Goal: Task Accomplishment & Management: Use online tool/utility

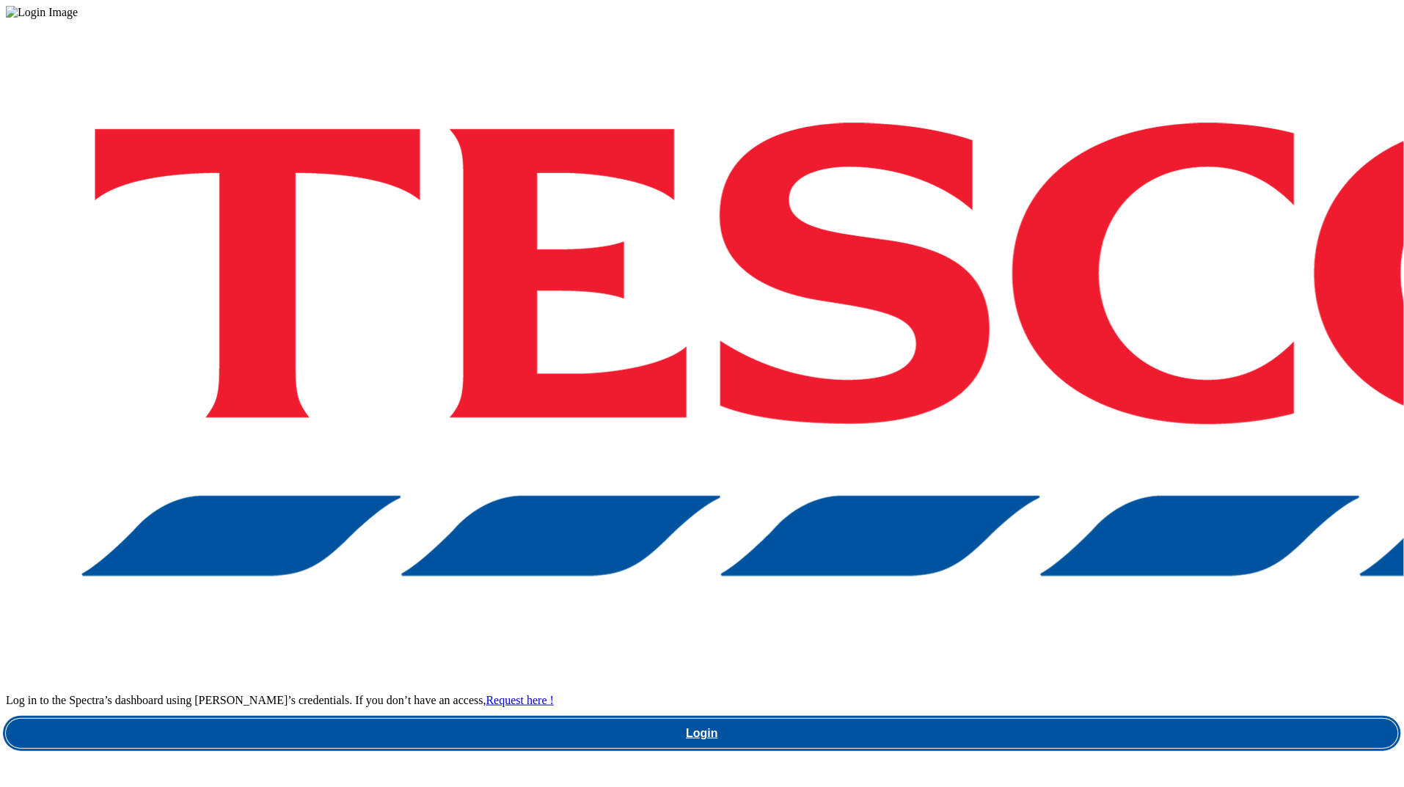
click at [1062, 719] on link "Login" at bounding box center [702, 733] width 1392 height 29
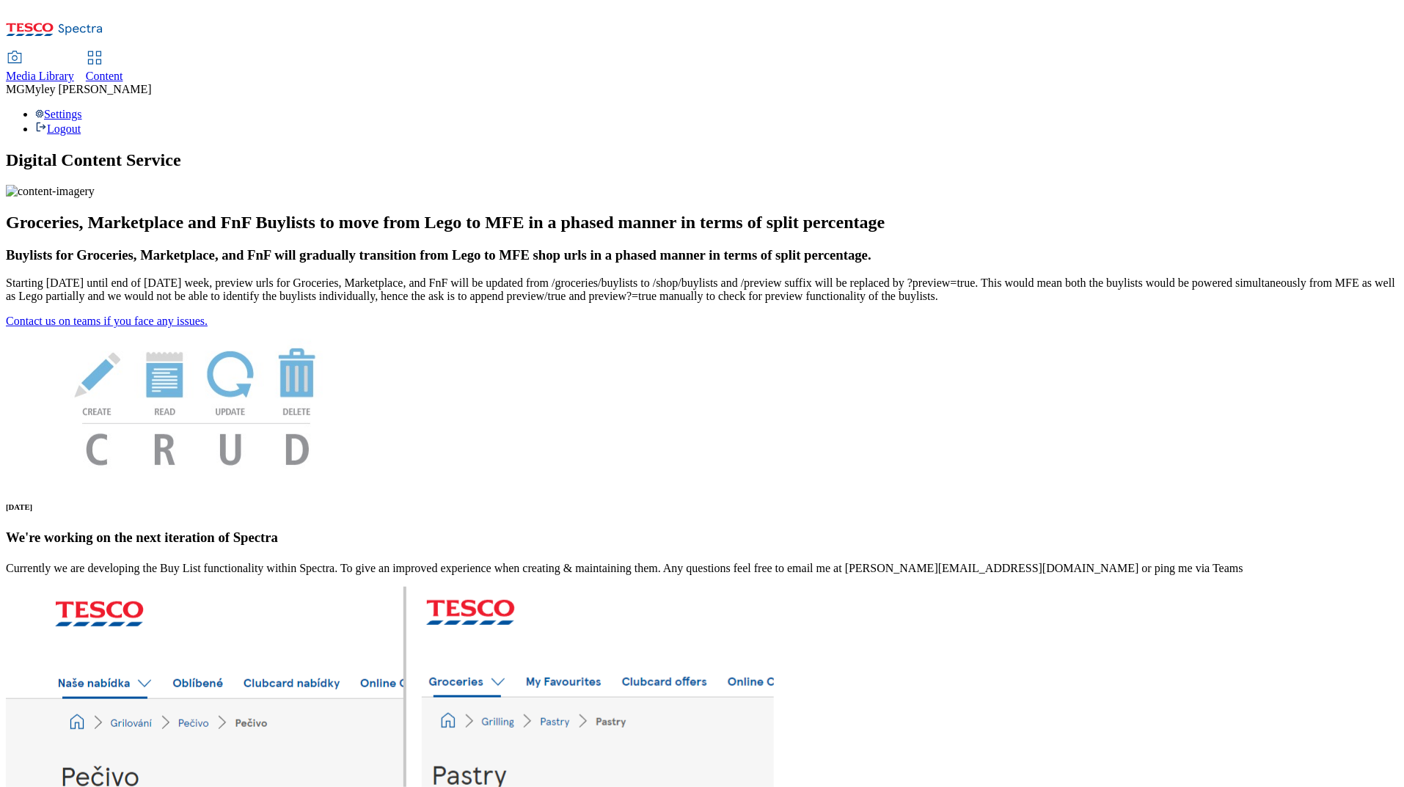
click at [123, 70] on div "Content" at bounding box center [104, 76] width 37 height 13
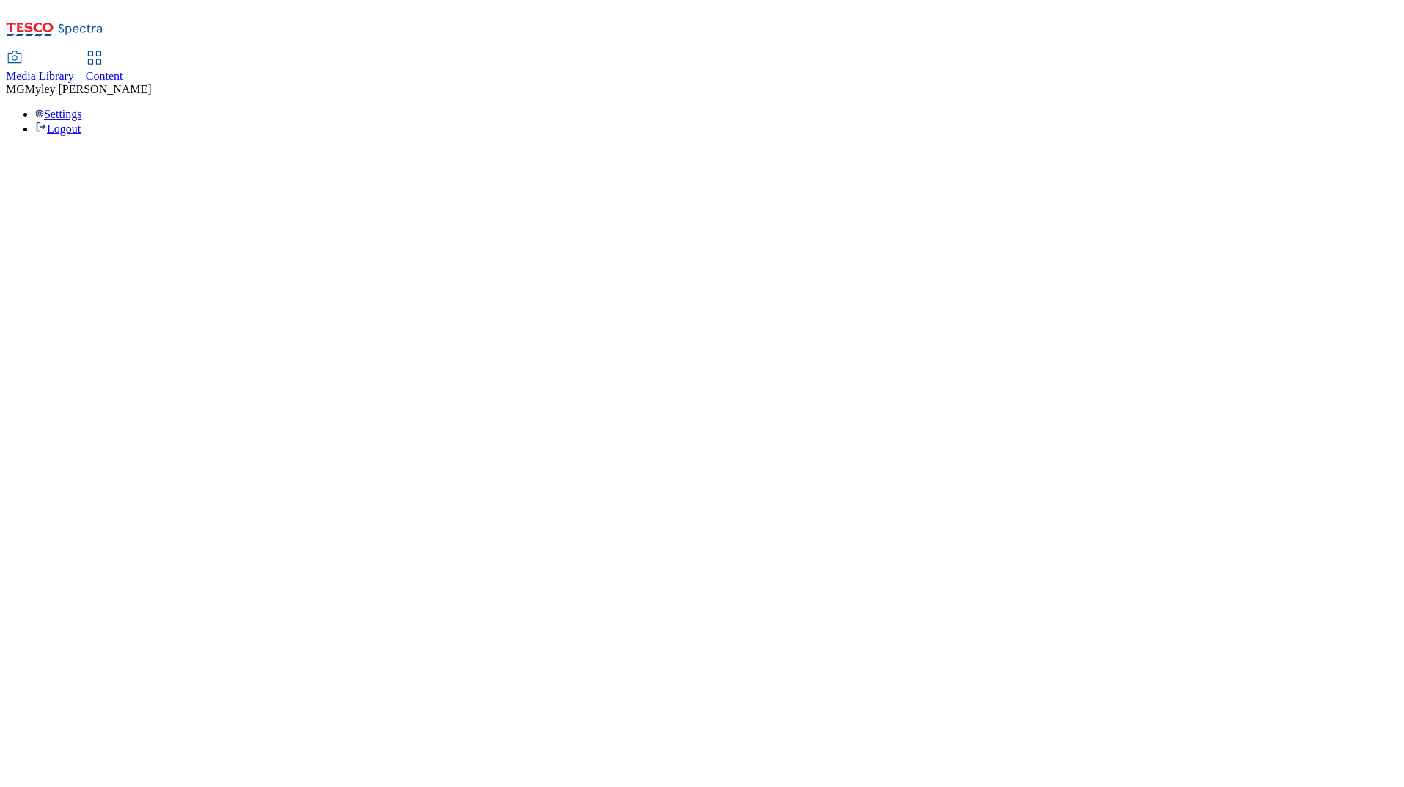
select select "ghs-uk"
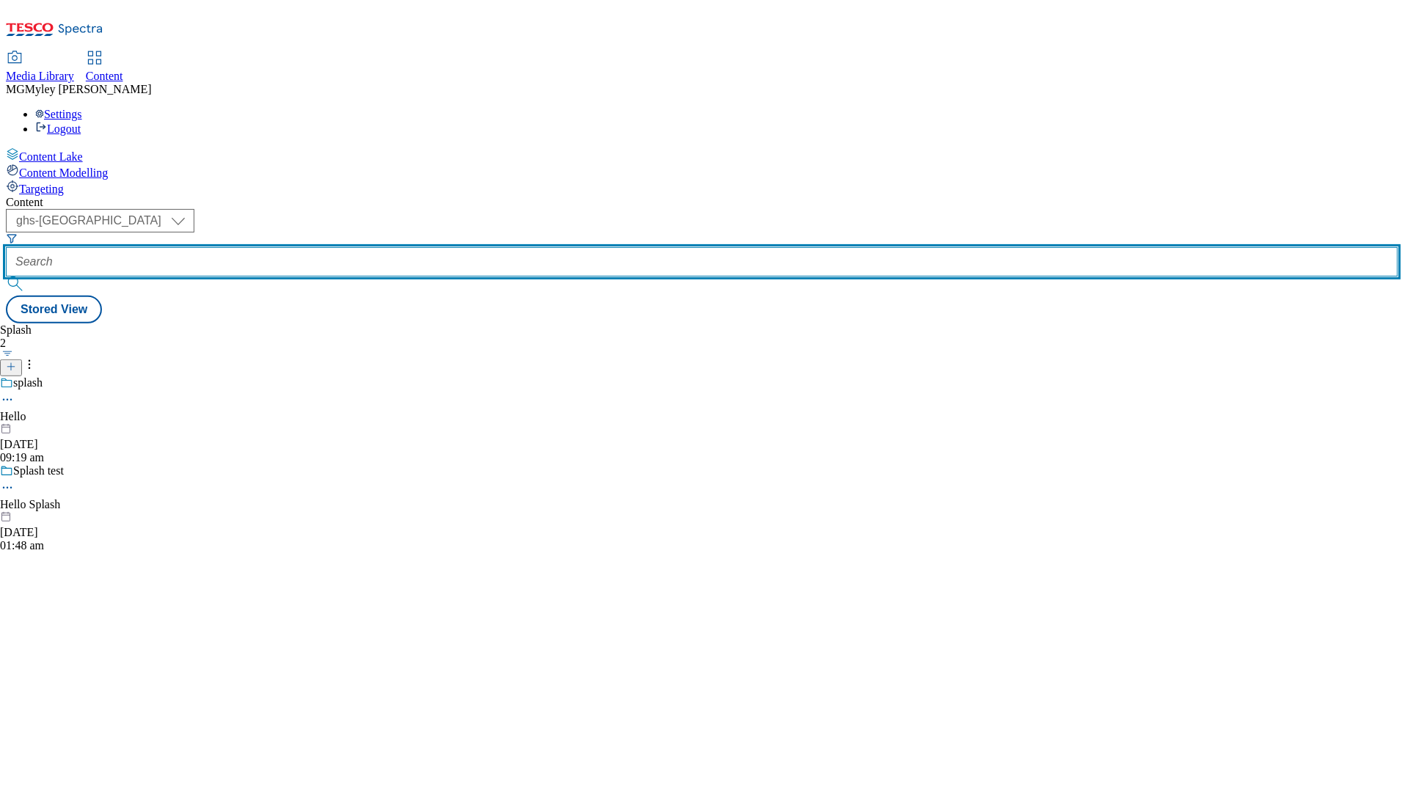
click at [374, 247] on input "text" at bounding box center [702, 261] width 1392 height 29
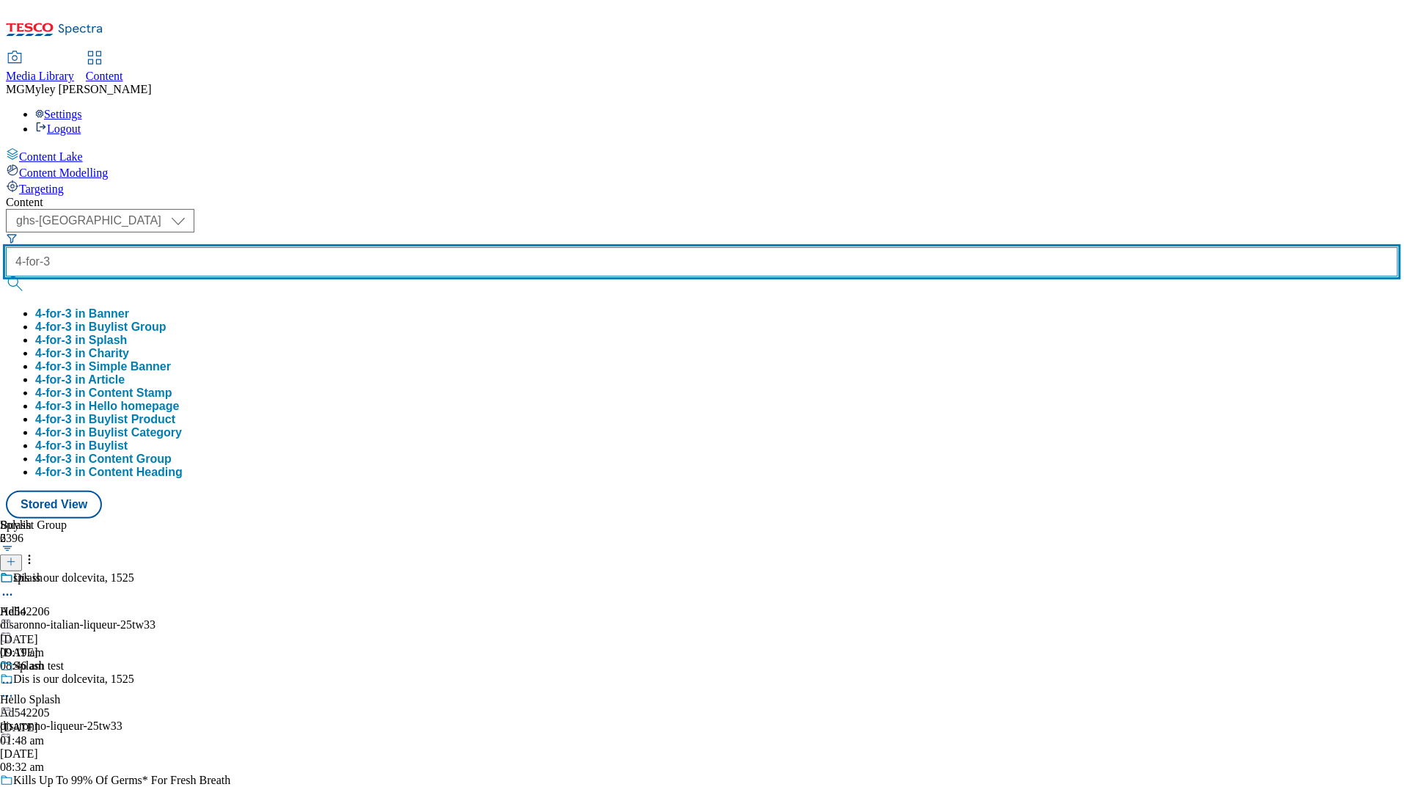
type input "4-for-3"
click at [6, 277] on button "submit" at bounding box center [16, 284] width 21 height 15
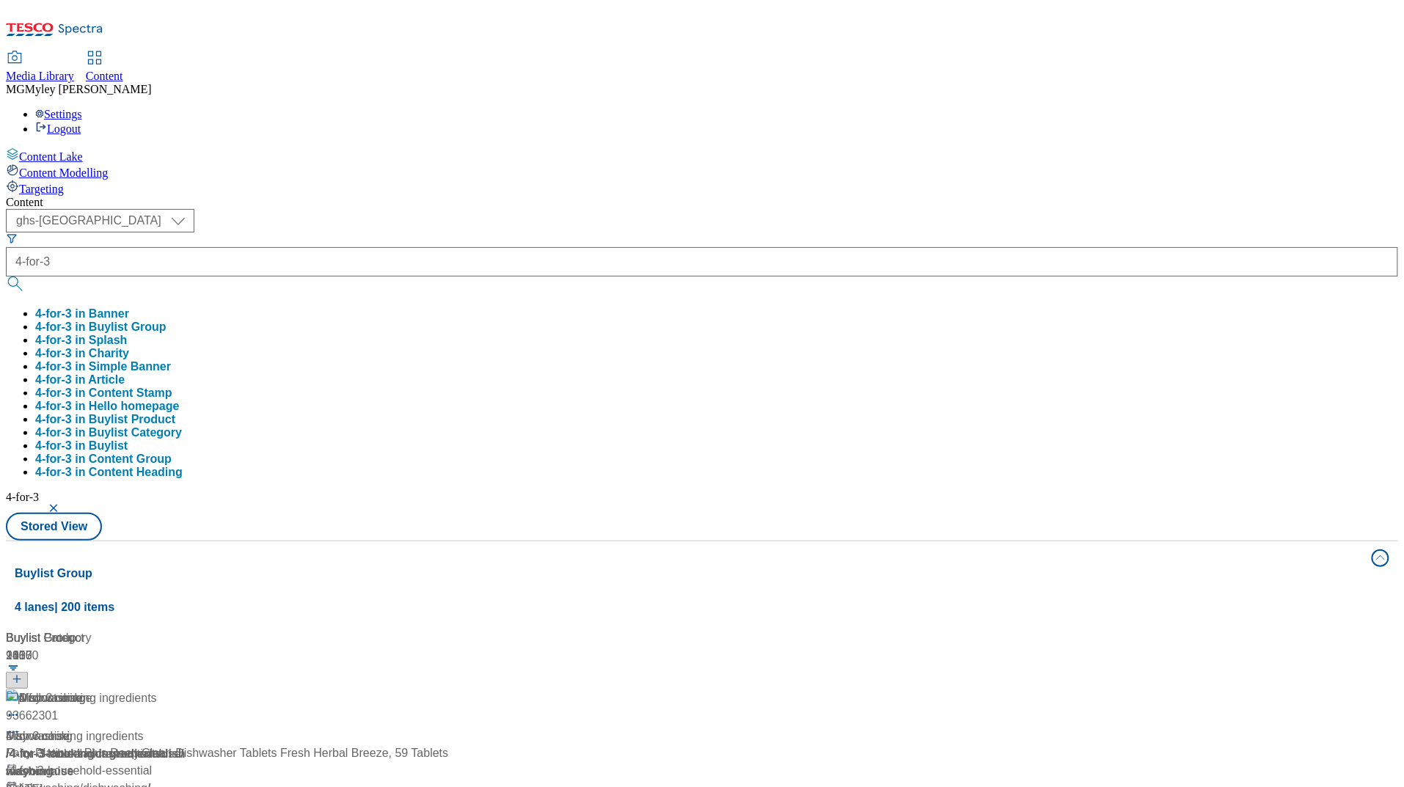
click at [626, 196] on div "Content ( optional ) ghs-roi ghs-uk ghs-uk 4-for-3 4-for-3 in Banner 4-for-3 in…" at bounding box center [702, 688] width 1392 height 984
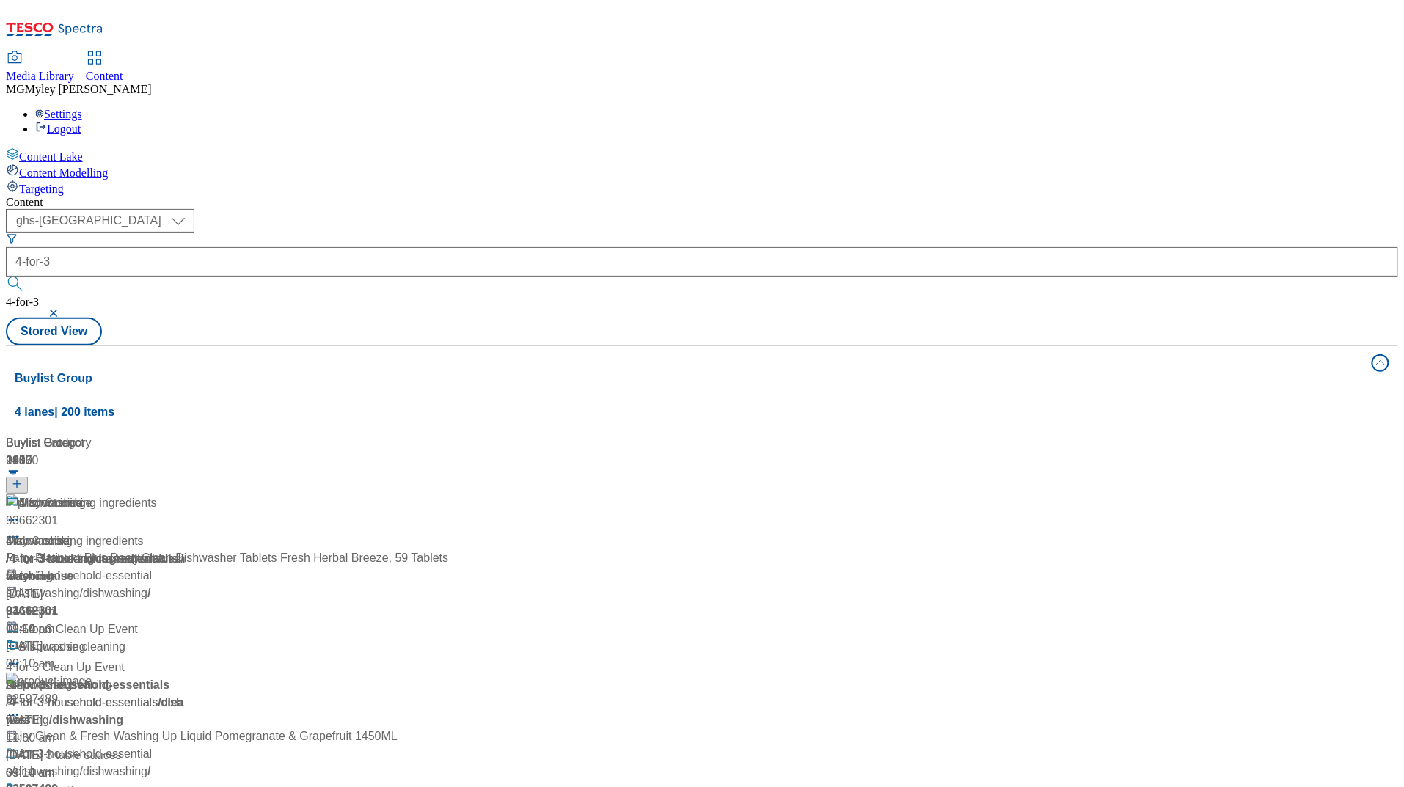
scroll to position [31, 0]
click at [205, 550] on div "/ 4-for-3-cooking-ingredients" at bounding box center [106, 559] width 200 height 18
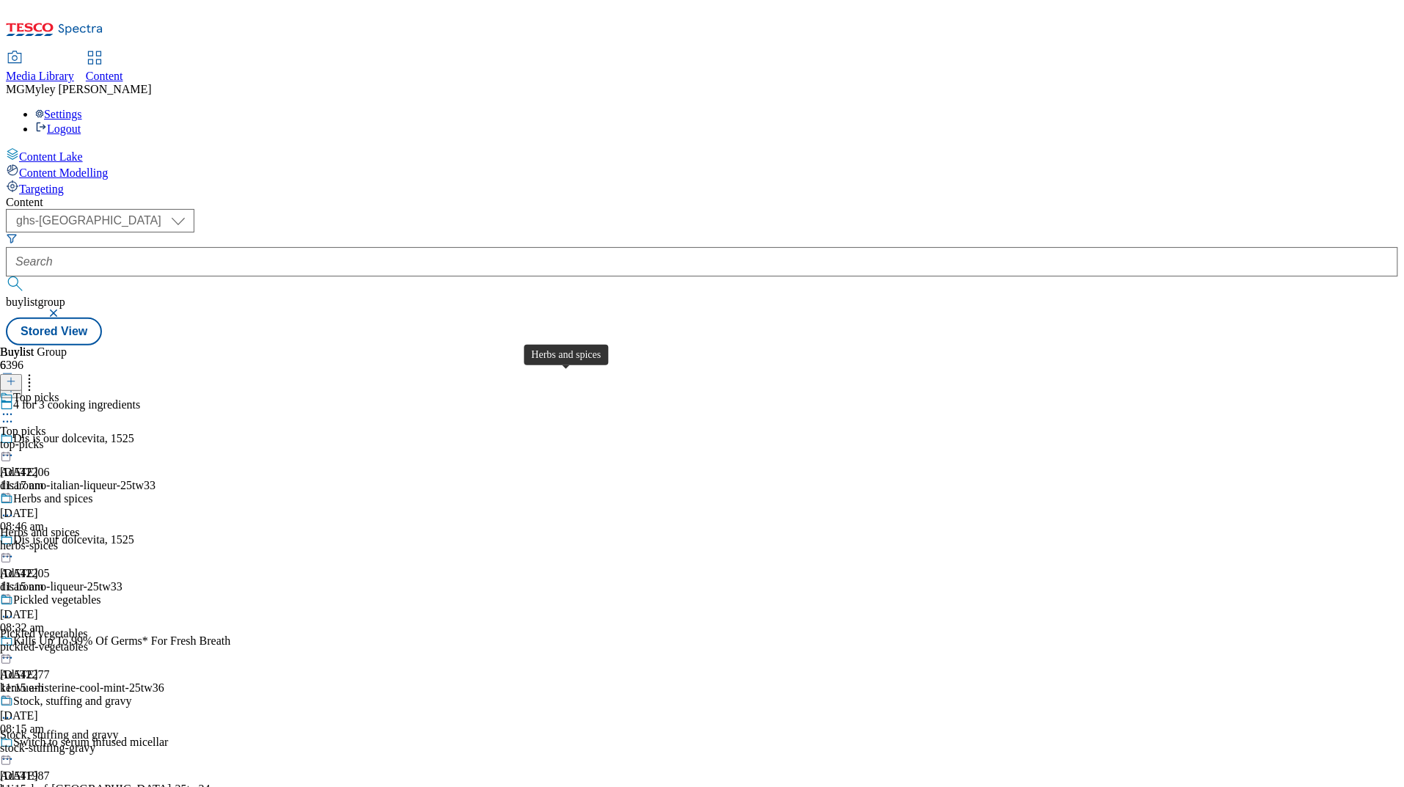
scroll to position [7, 0]
click at [45, 425] on div "Top picks" at bounding box center [22, 431] width 45 height 13
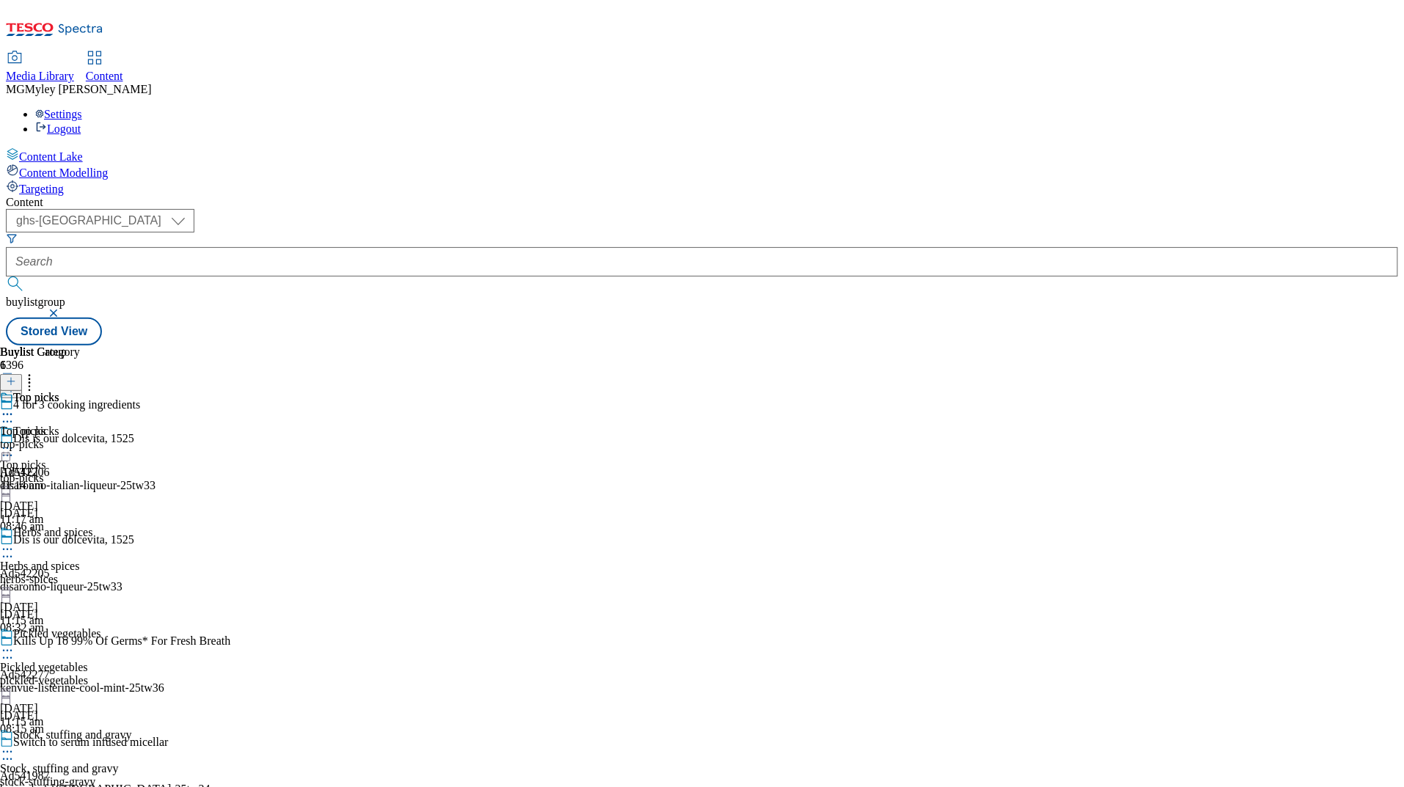
click at [15, 441] on icon at bounding box center [7, 448] width 15 height 15
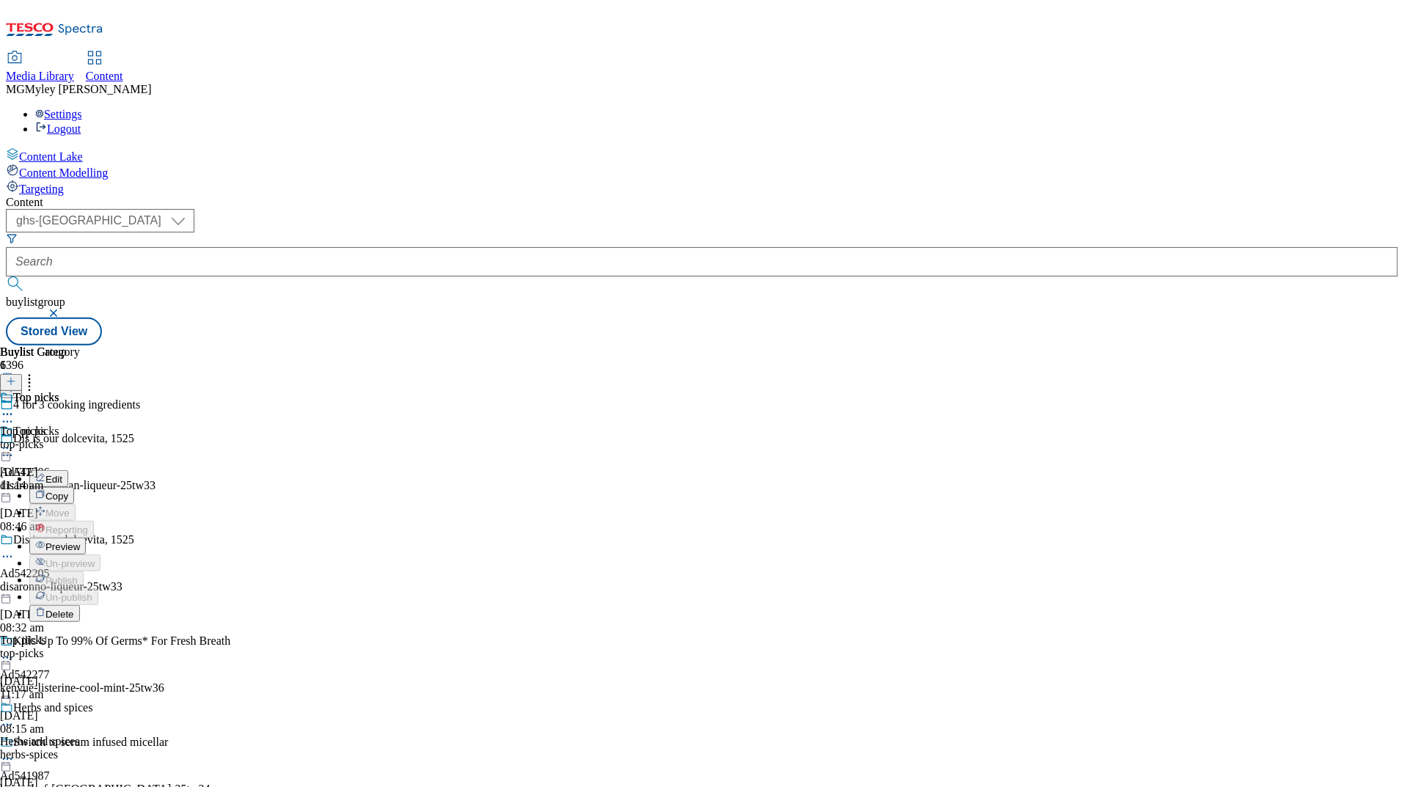
click at [659, 196] on div "Content" at bounding box center [702, 202] width 1392 height 13
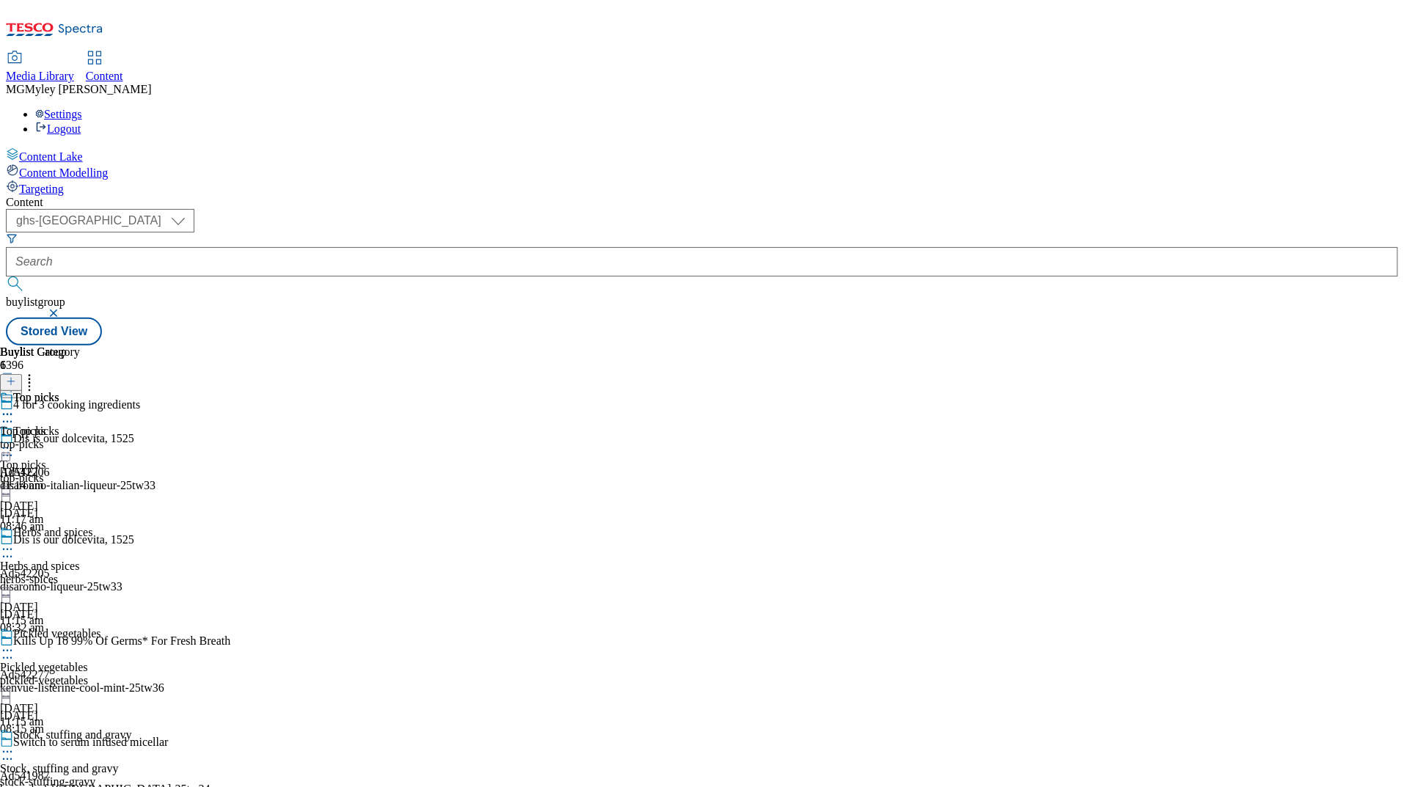
click at [15, 441] on icon at bounding box center [7, 448] width 15 height 15
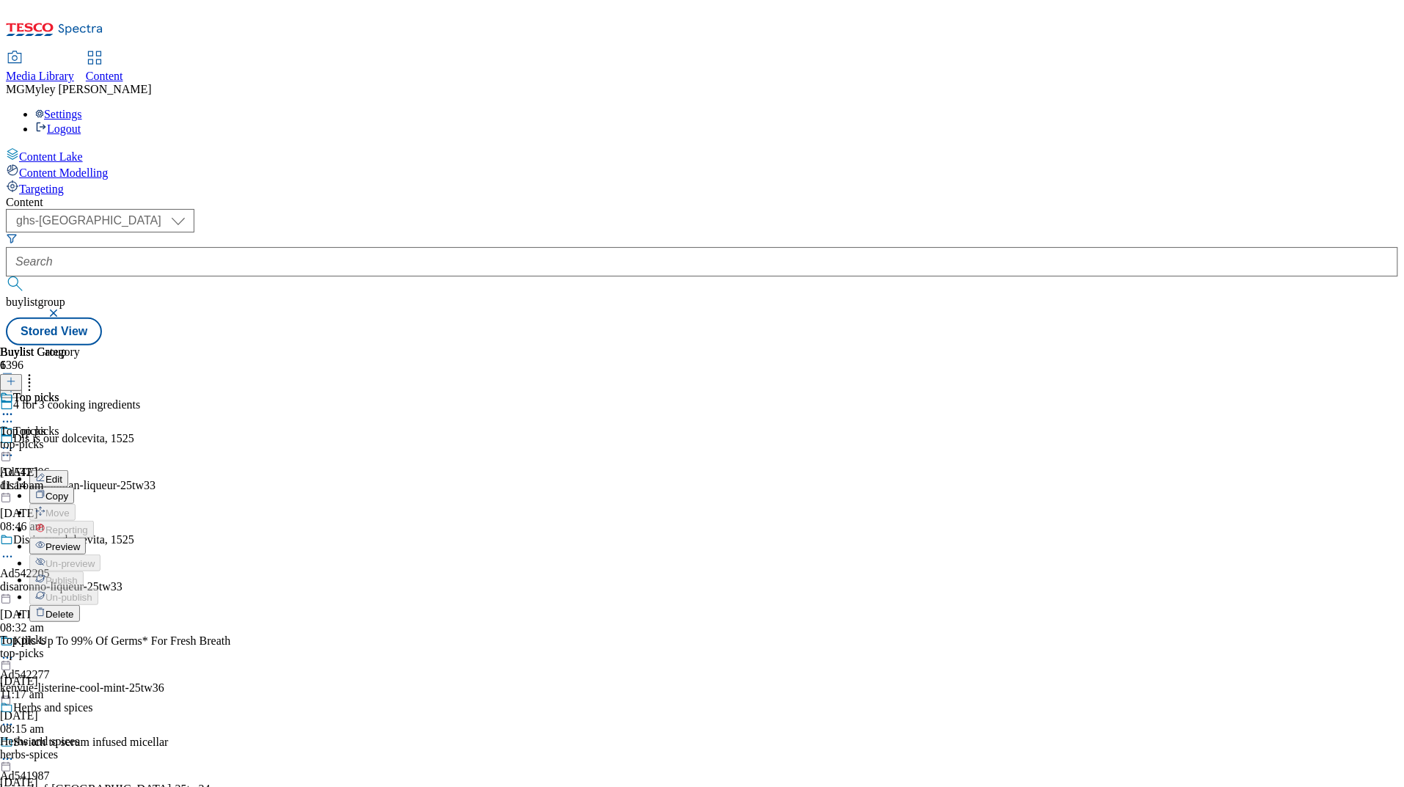
click at [80, 541] on span "Preview" at bounding box center [62, 546] width 34 height 11
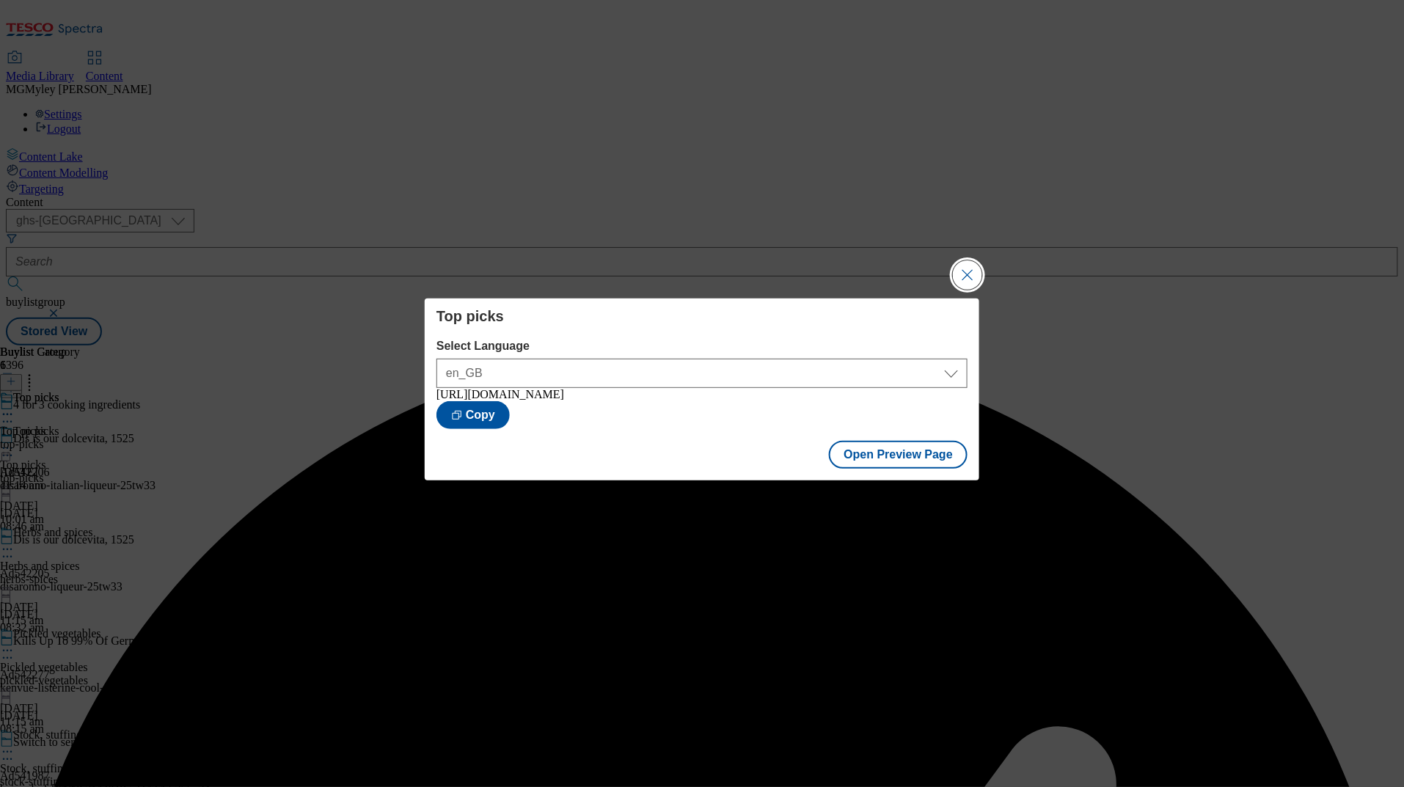
click at [977, 268] on button "Close Modal" at bounding box center [967, 274] width 29 height 29
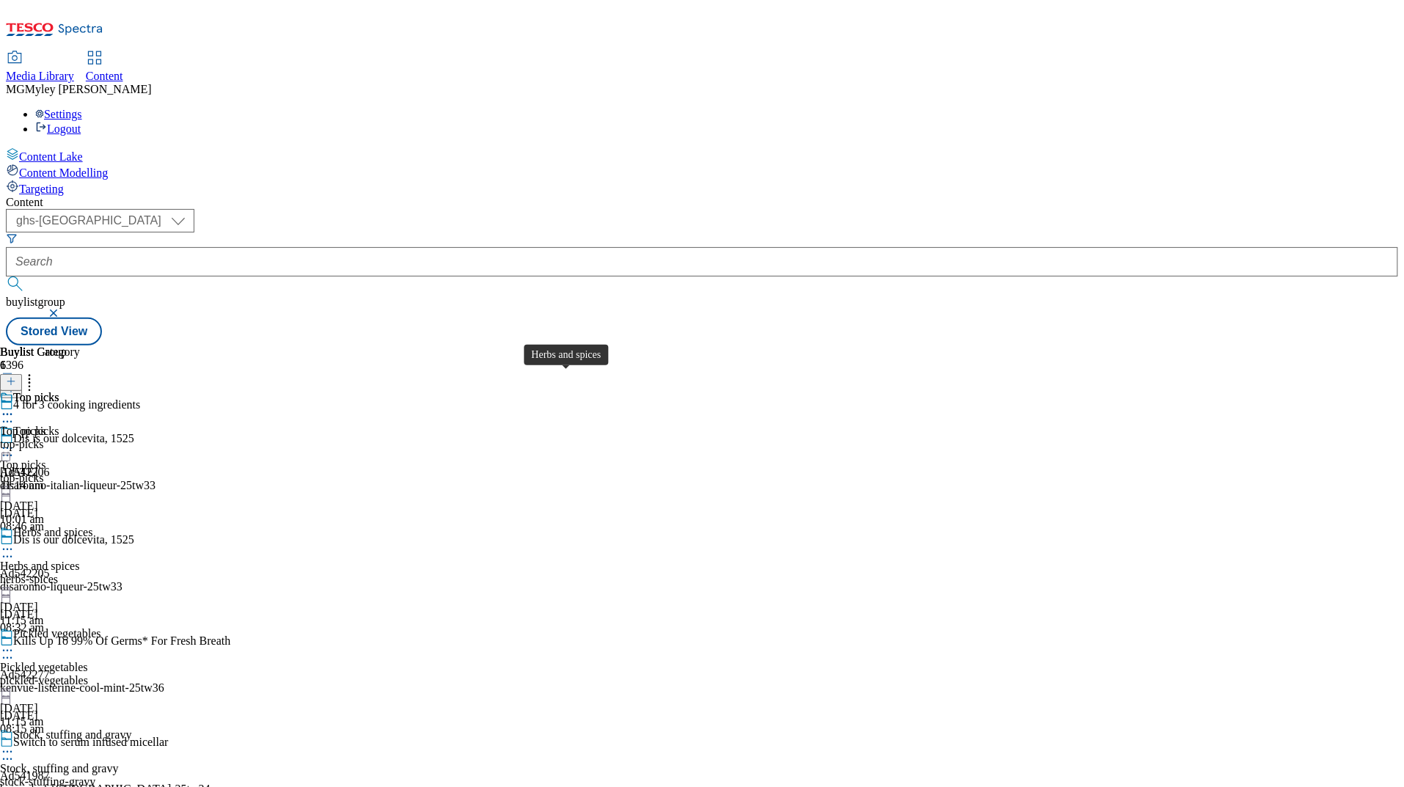
click at [92, 526] on div "Herbs and spices" at bounding box center [52, 532] width 79 height 13
click at [131, 526] on div "Herbs and spices Herbs and spices herbs-spices 29 Sept 2025 11:15 am" at bounding box center [65, 576] width 131 height 101
click at [131, 526] on div "Herbs and spices" at bounding box center [65, 543] width 131 height 34
click at [15, 542] on icon at bounding box center [7, 549] width 15 height 15
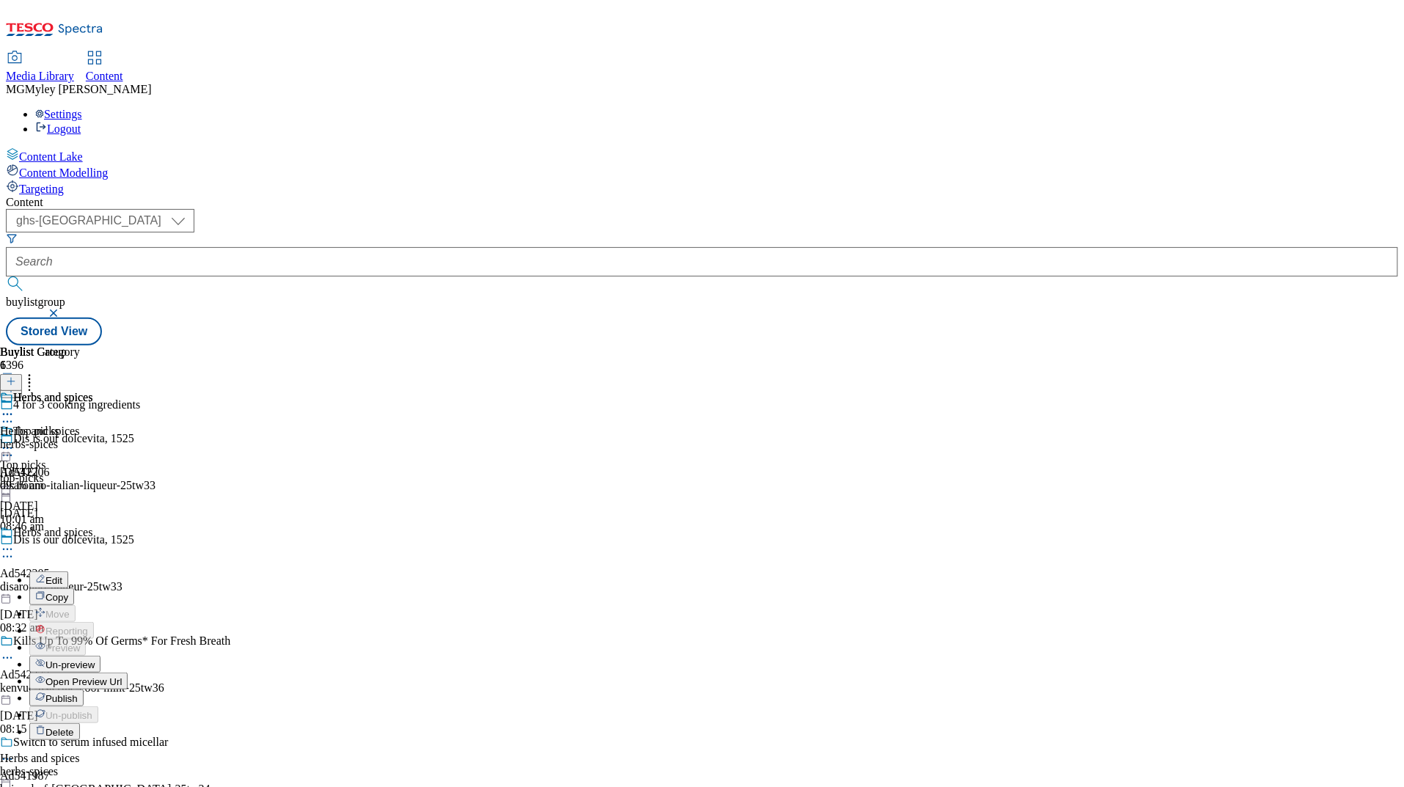
click at [62, 575] on span "Edit" at bounding box center [53, 580] width 17 height 11
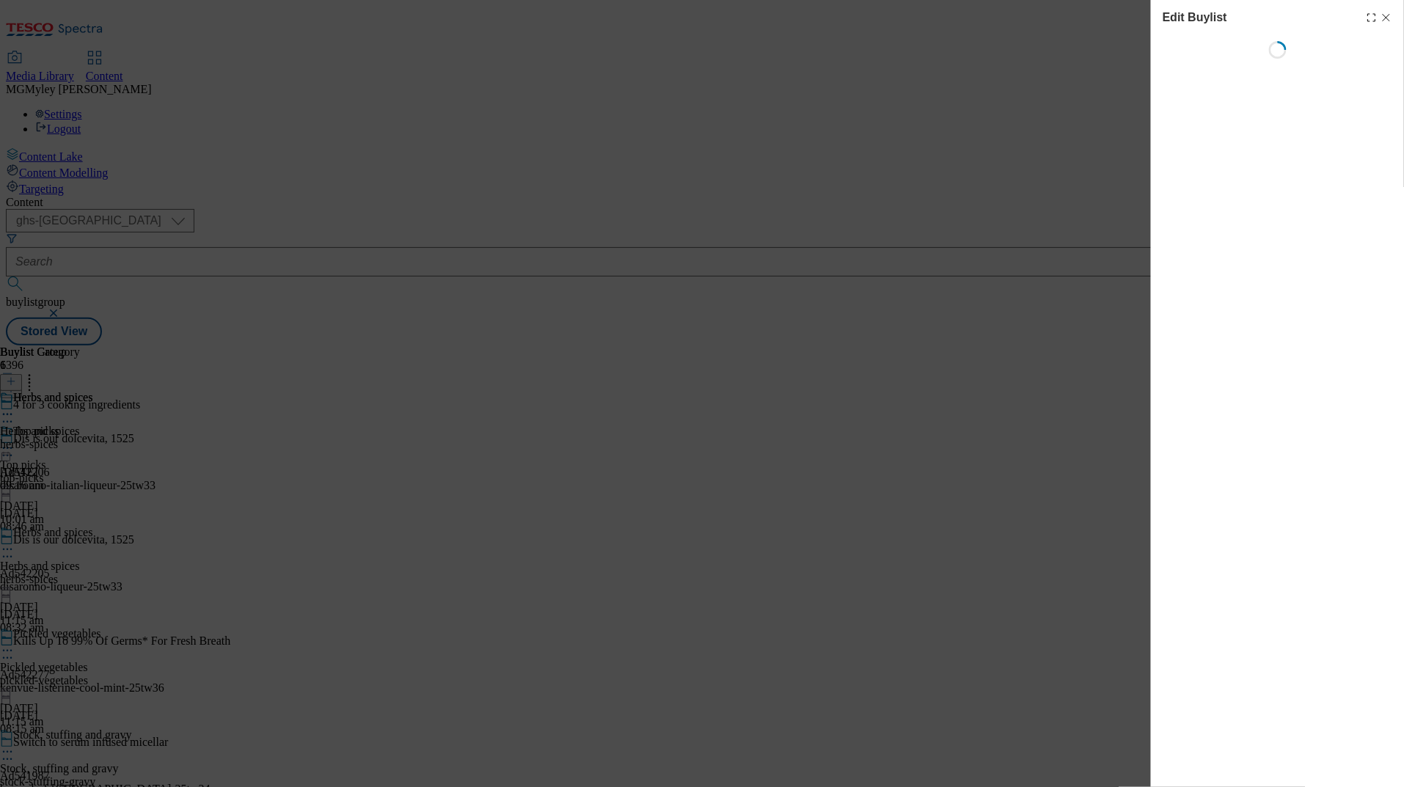
select select "evergreen"
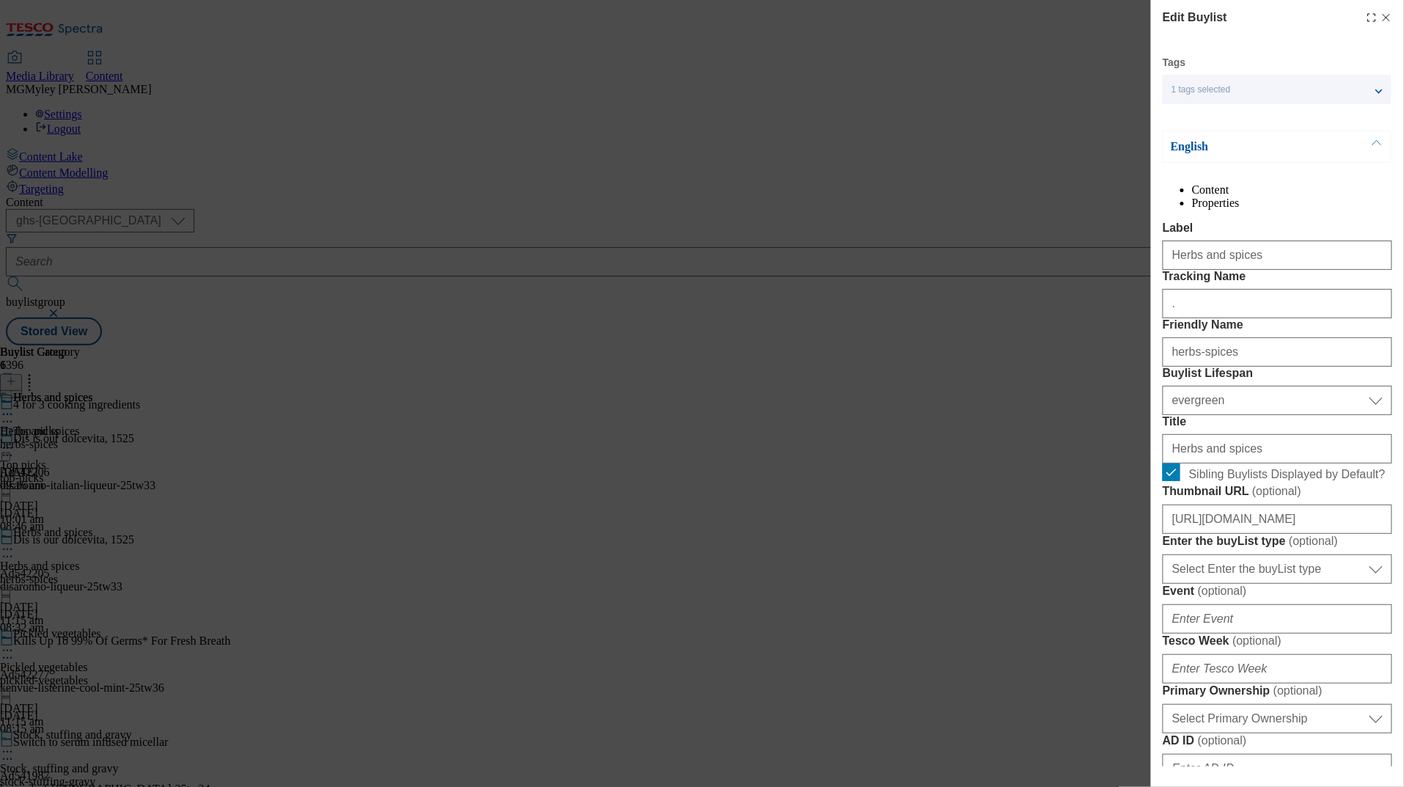
select select "Banner"
click at [1202, 318] on input "." at bounding box center [1278, 303] width 230 height 29
paste input "cooking_ingredients_herbs"
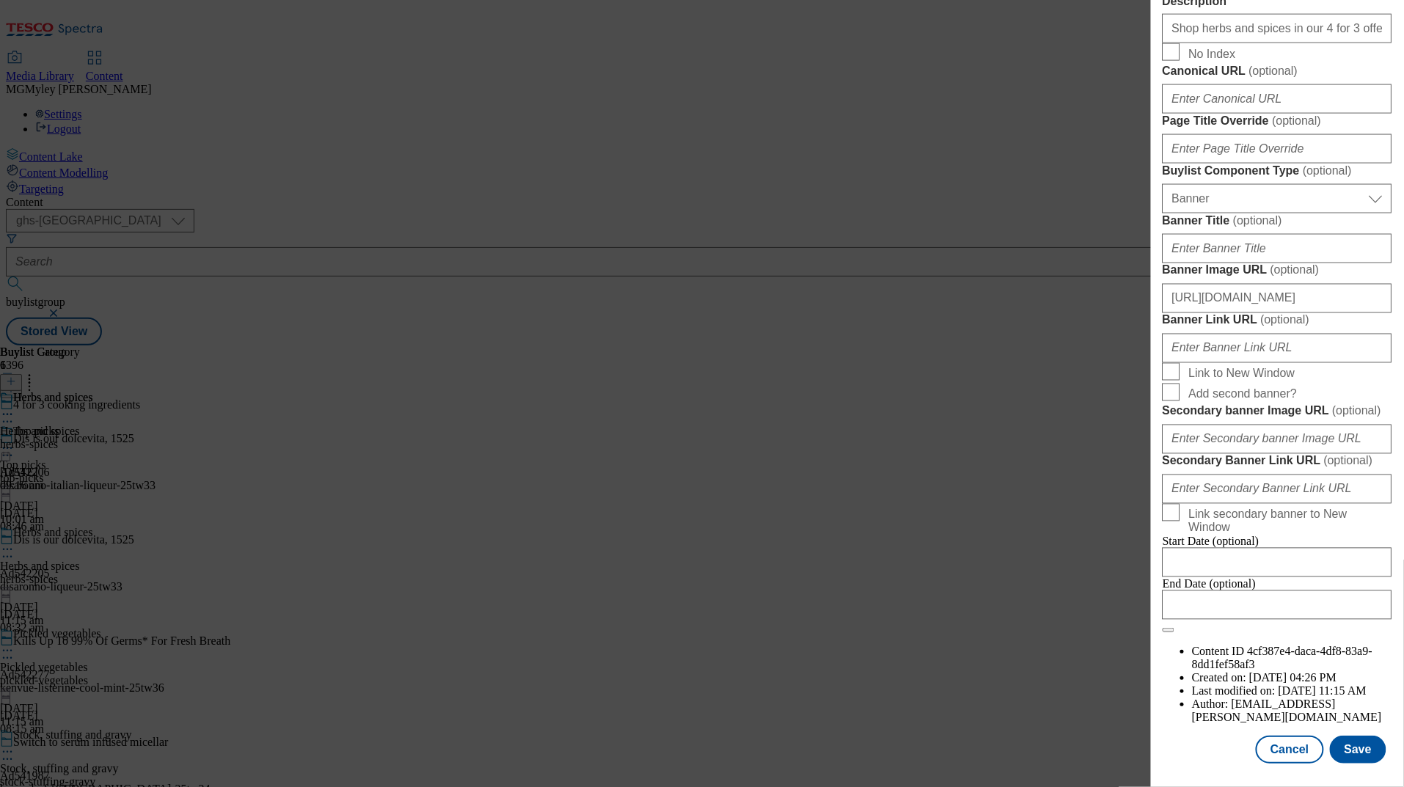
scroll to position [1333, 0]
type input "cooking_ingredients_herbs"
click at [1351, 731] on div "Tags 1 tags selected buylist English Content Properties Label Herbs and spices …" at bounding box center [1278, 15] width 230 height 1496
click at [1362, 750] on button "Save" at bounding box center [1358, 750] width 56 height 28
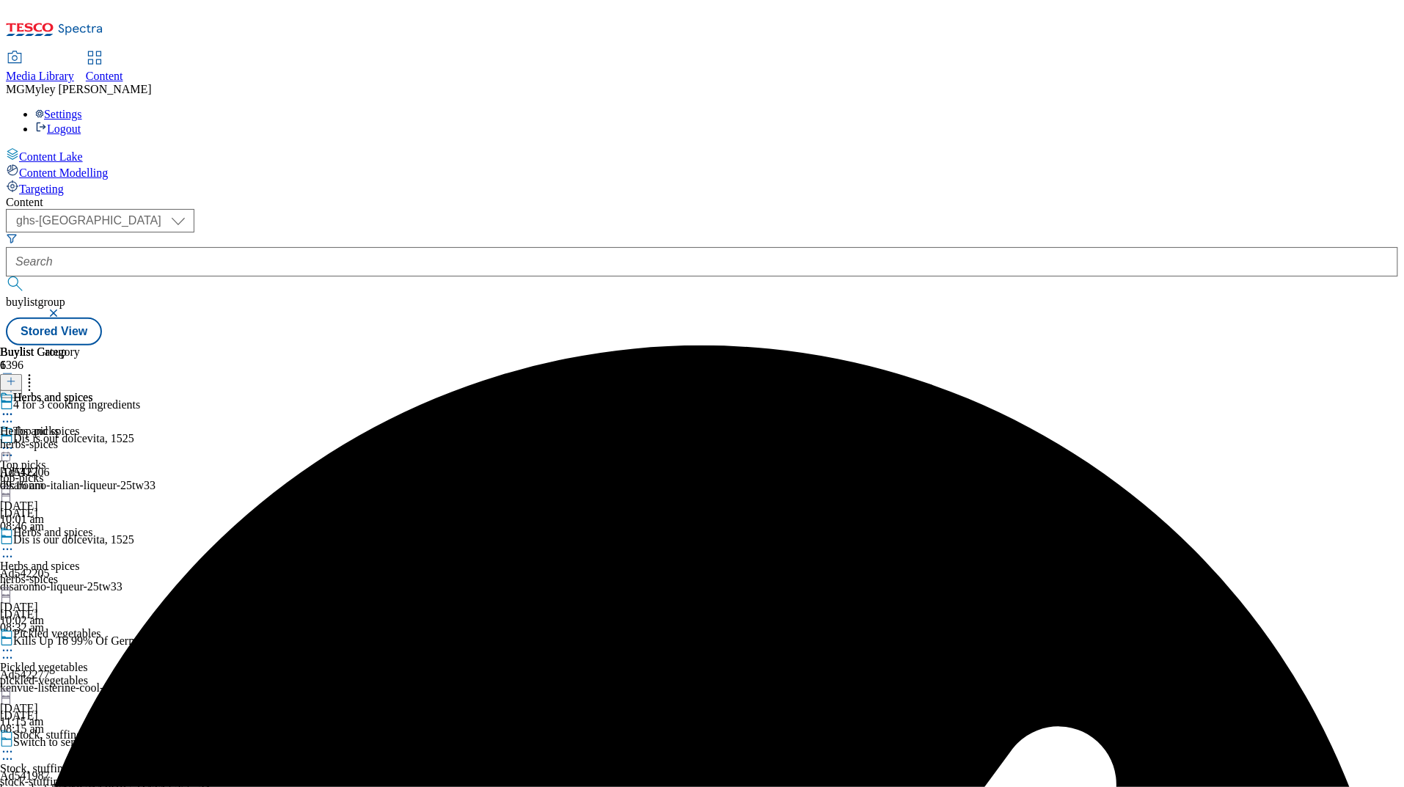
click at [131, 674] on div "pickled-vegetables" at bounding box center [65, 680] width 131 height 13
click at [15, 643] on icon at bounding box center [7, 650] width 15 height 15
click at [68, 673] on button "Edit" at bounding box center [48, 681] width 39 height 17
select select "evergreen"
select select "Banner"
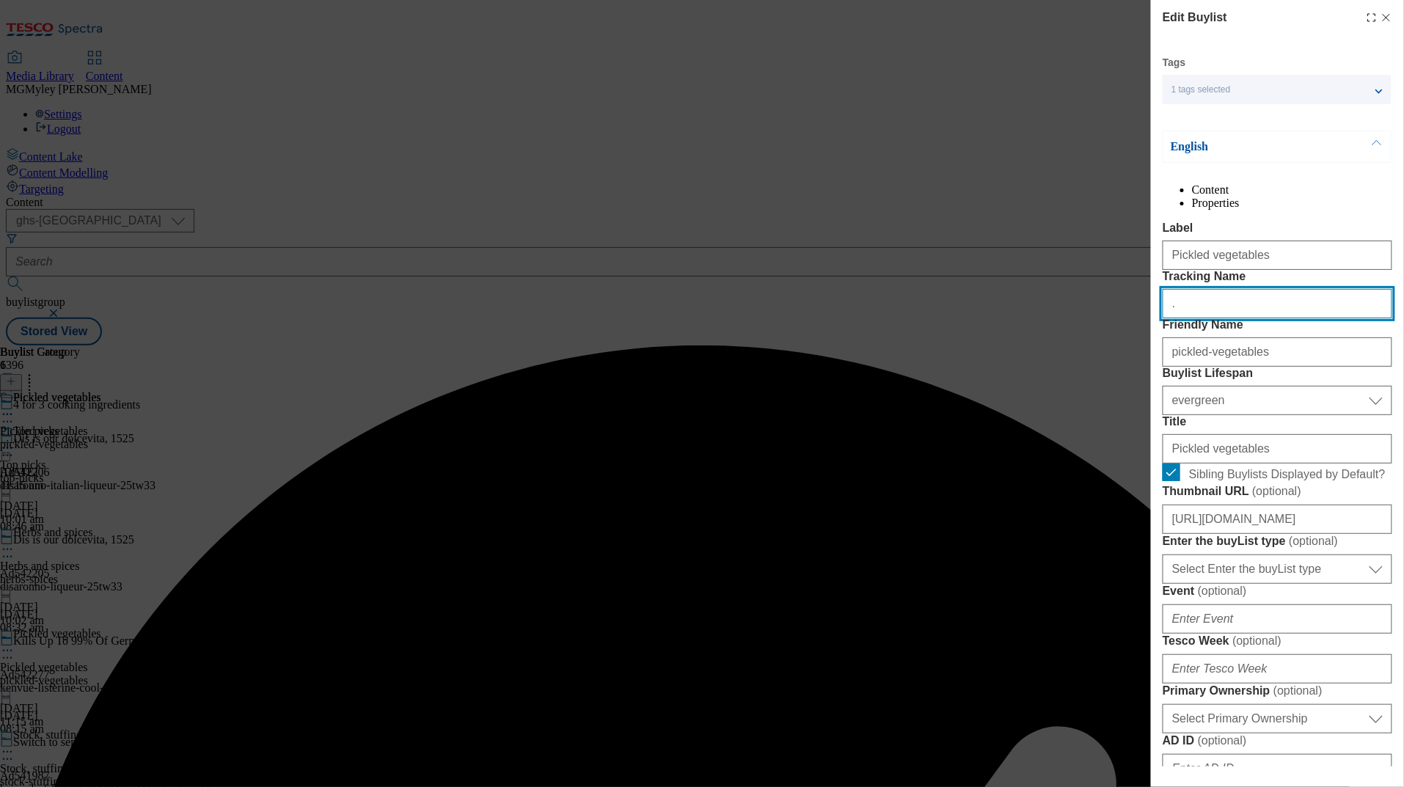
click at [1258, 318] on input "." at bounding box center [1278, 303] width 230 height 29
paste input "cooking_ingredients_pickled"
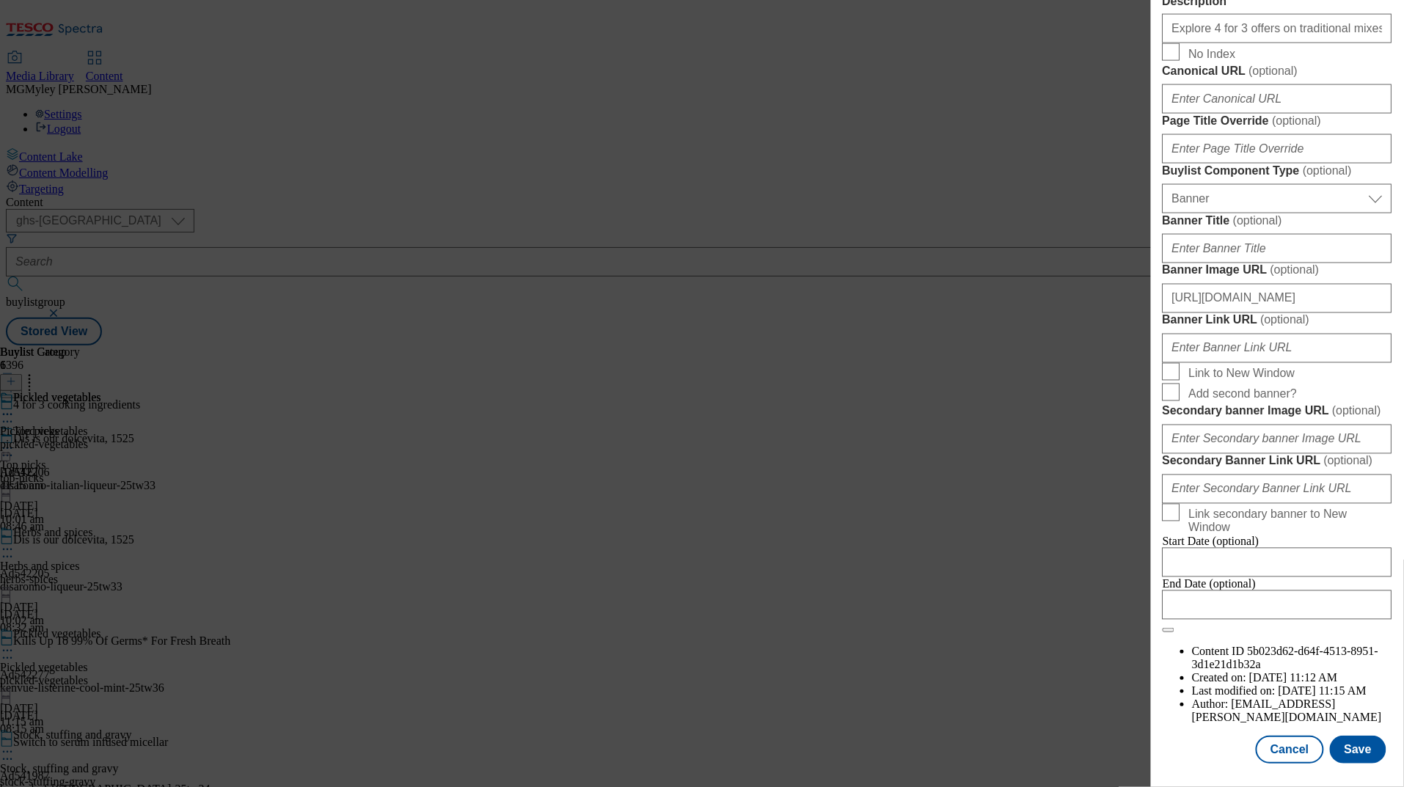
scroll to position [1333, 0]
type input "cooking_ingredients_pickled"
click at [1361, 743] on button "Save" at bounding box center [1358, 750] width 56 height 28
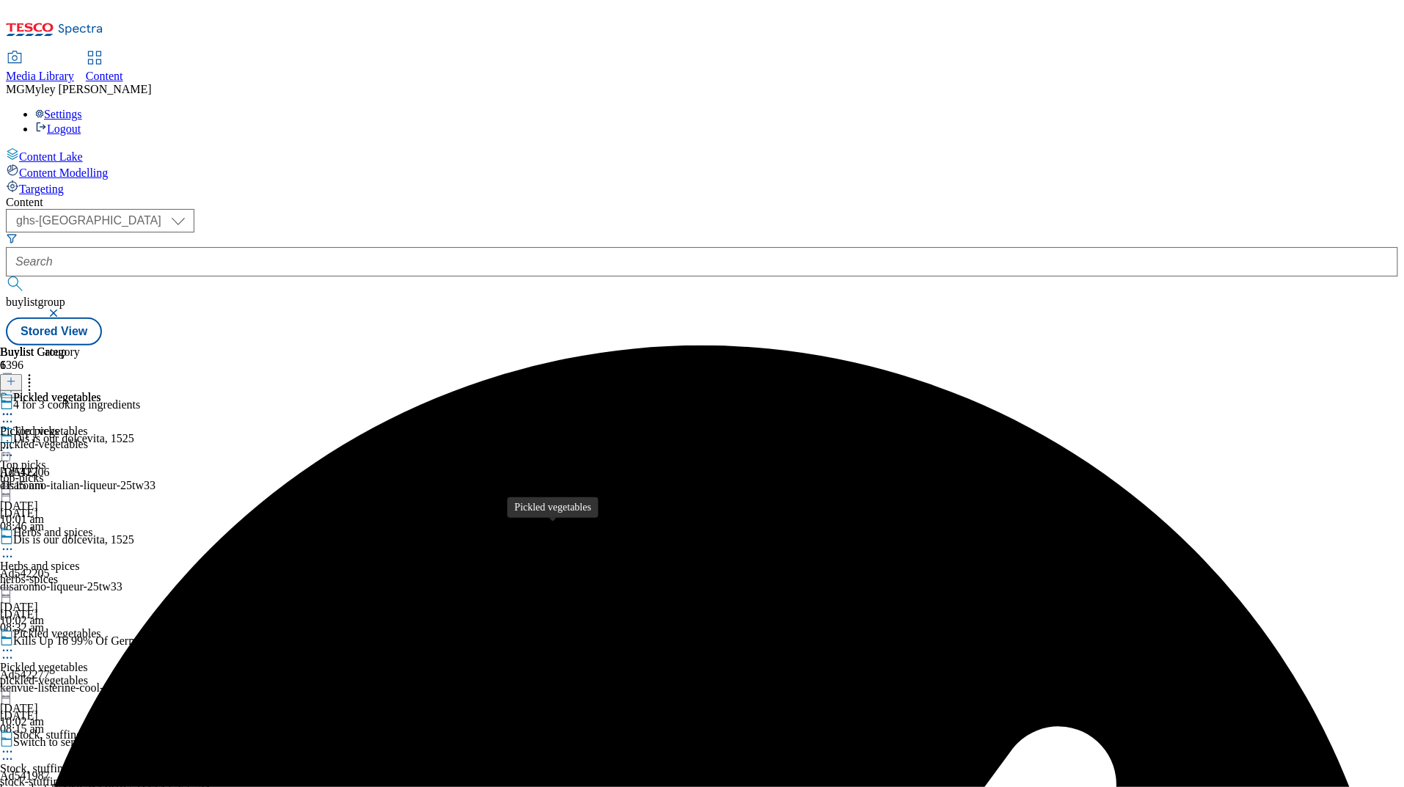
scroll to position [277, 0]
click at [131, 775] on div "stock-stuffing-gravy" at bounding box center [65, 781] width 131 height 13
click at [15, 744] on icon at bounding box center [7, 751] width 15 height 15
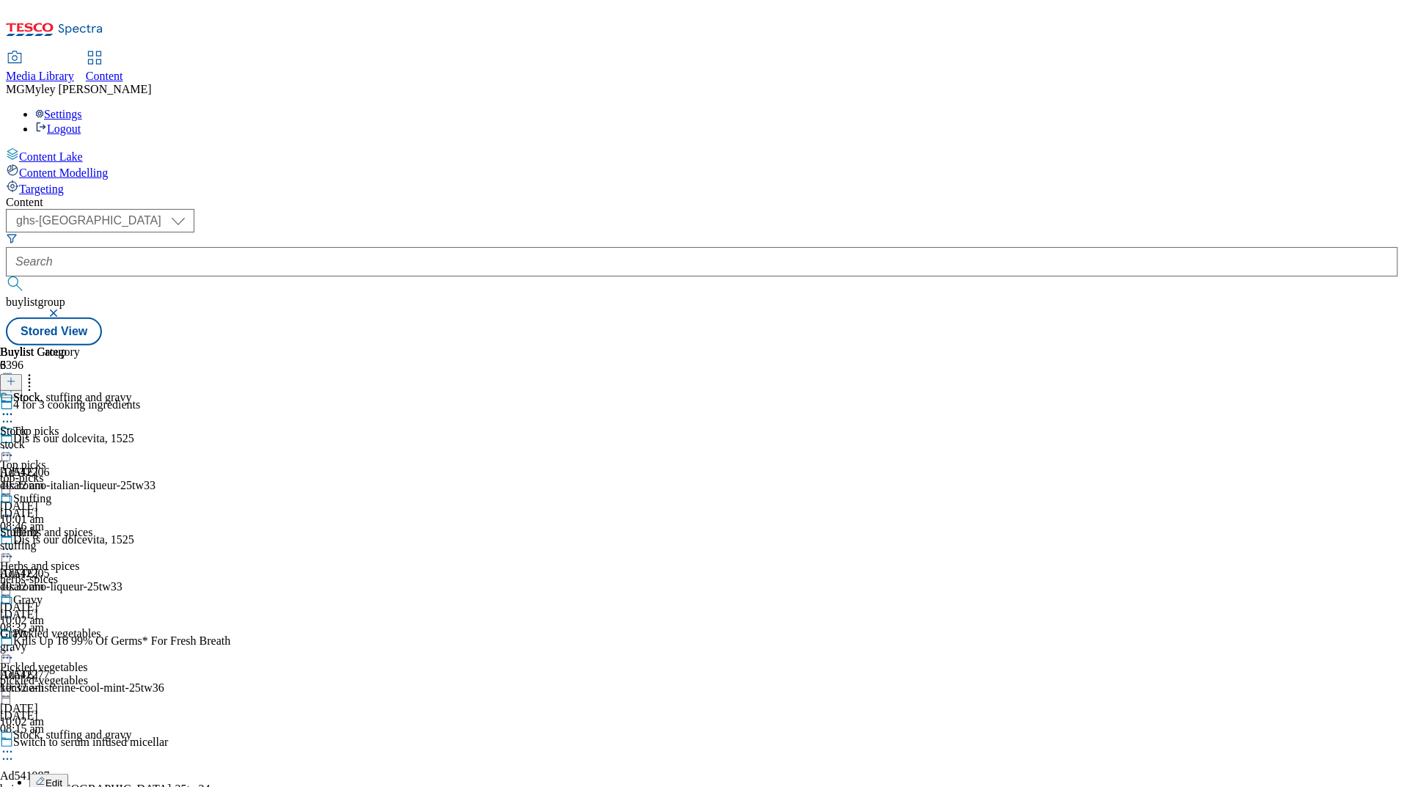
click at [68, 774] on button "Edit" at bounding box center [48, 782] width 39 height 17
select select "evergreen"
select select "Banner"
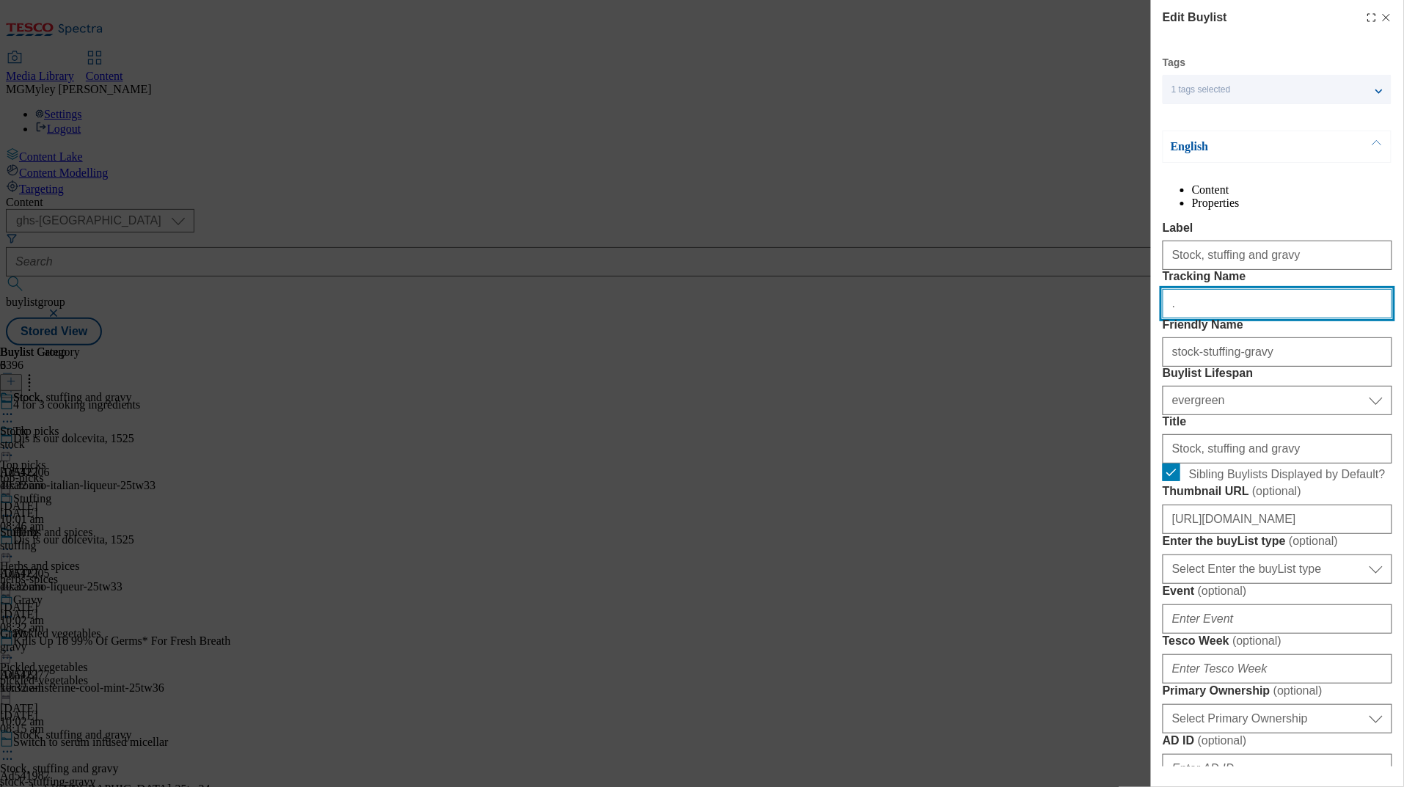
click at [1212, 318] on input "." at bounding box center [1278, 303] width 230 height 29
paste input "cooking_ingredients_stock"
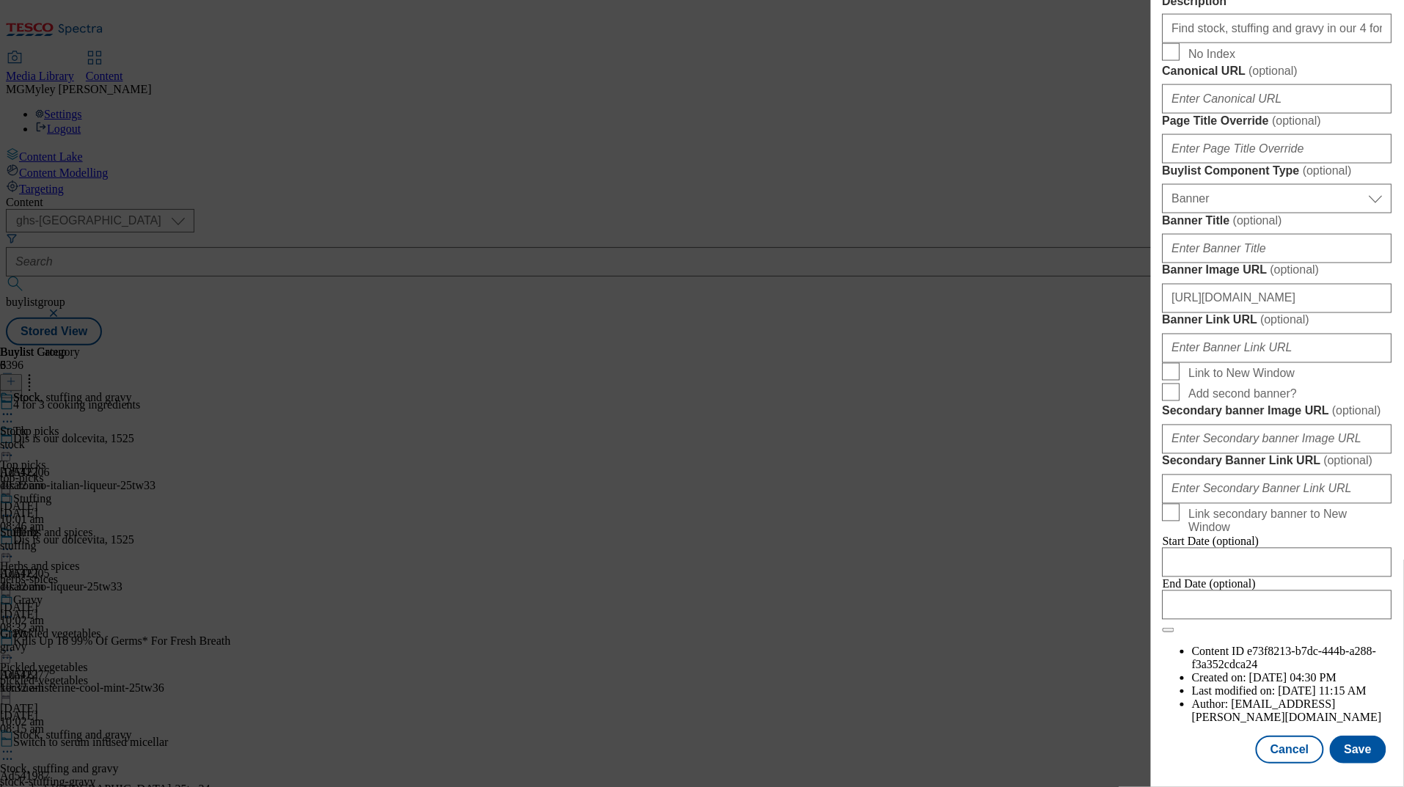
scroll to position [1333, 0]
type input "cooking_ingredients_stock"
click at [1367, 759] on button "Save" at bounding box center [1358, 750] width 56 height 28
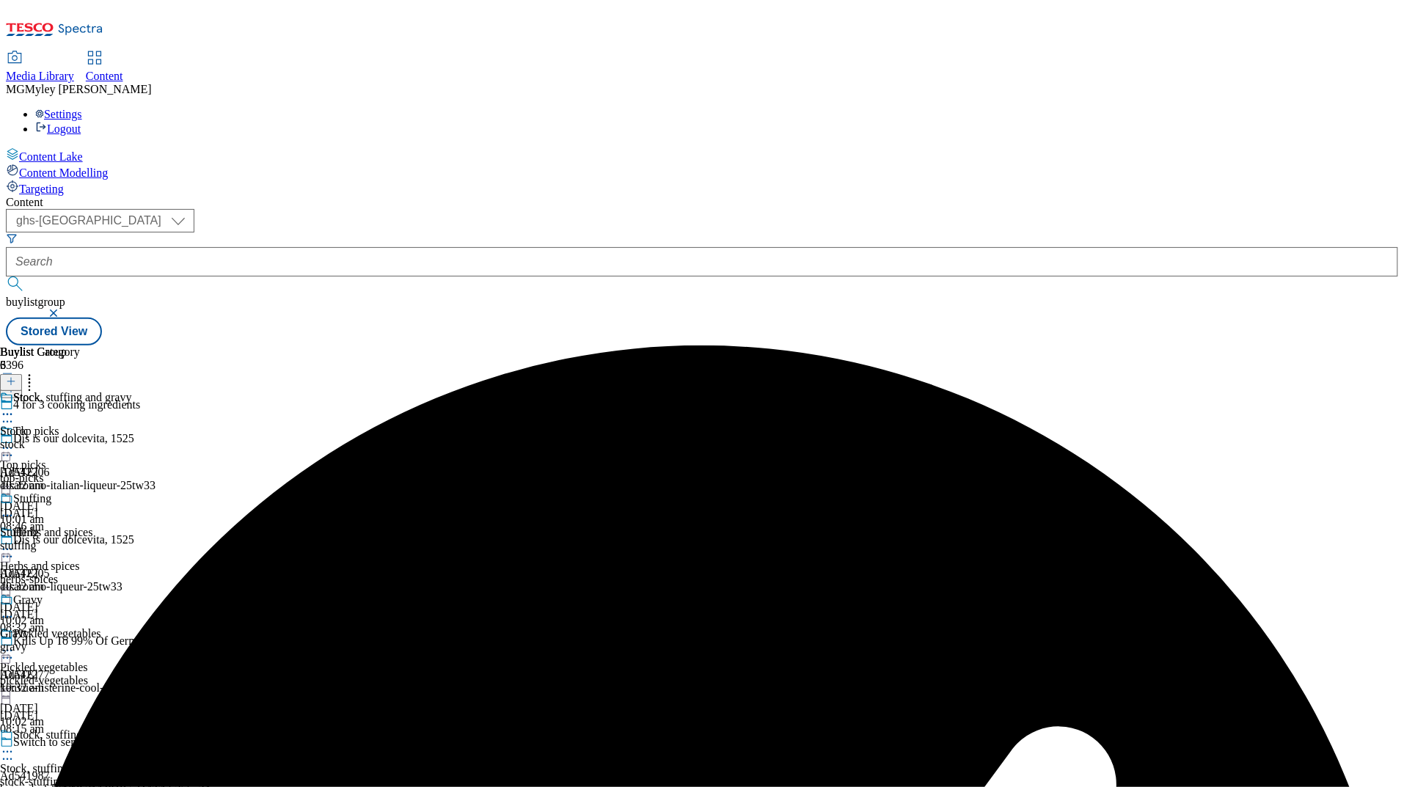
scroll to position [450, 0]
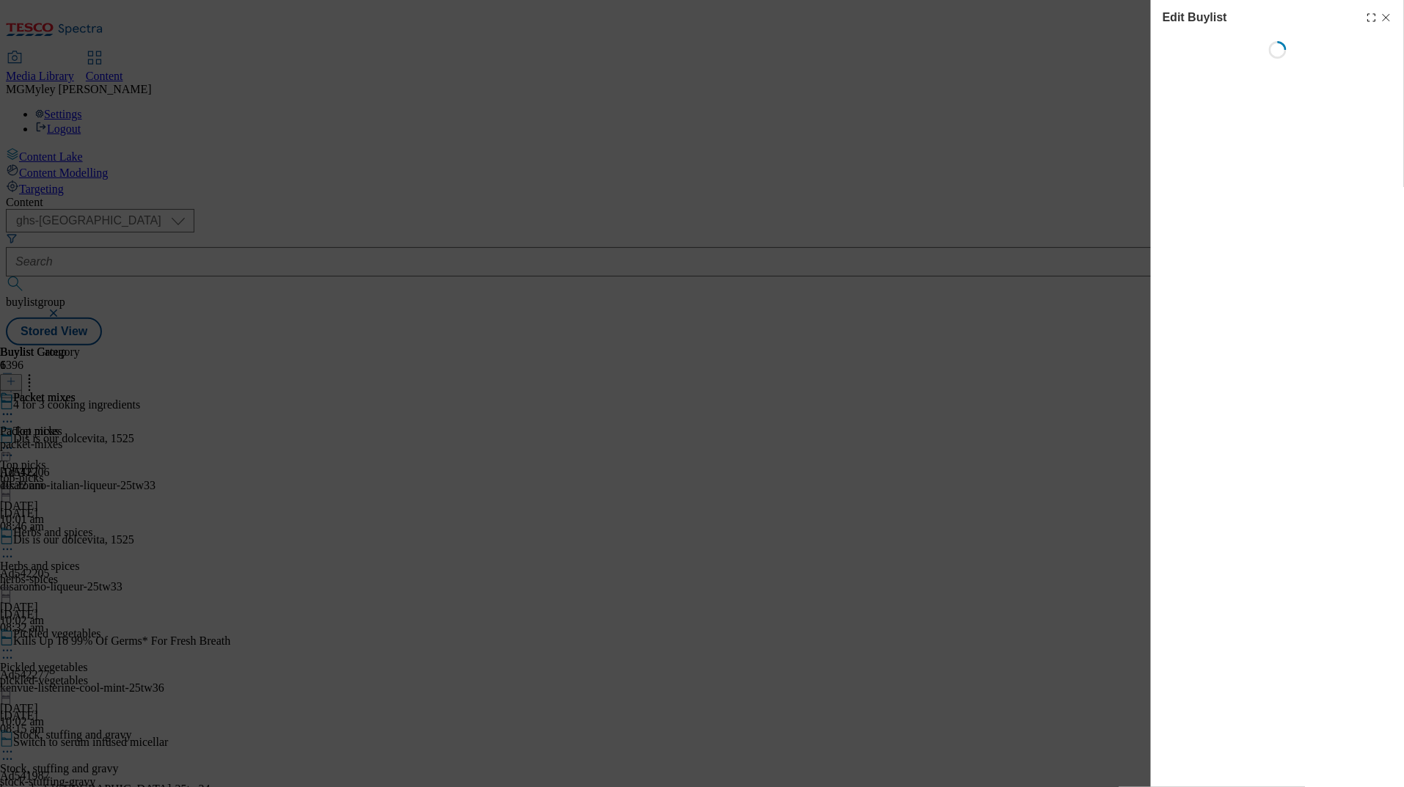
select select "evergreen"
select select "Banner"
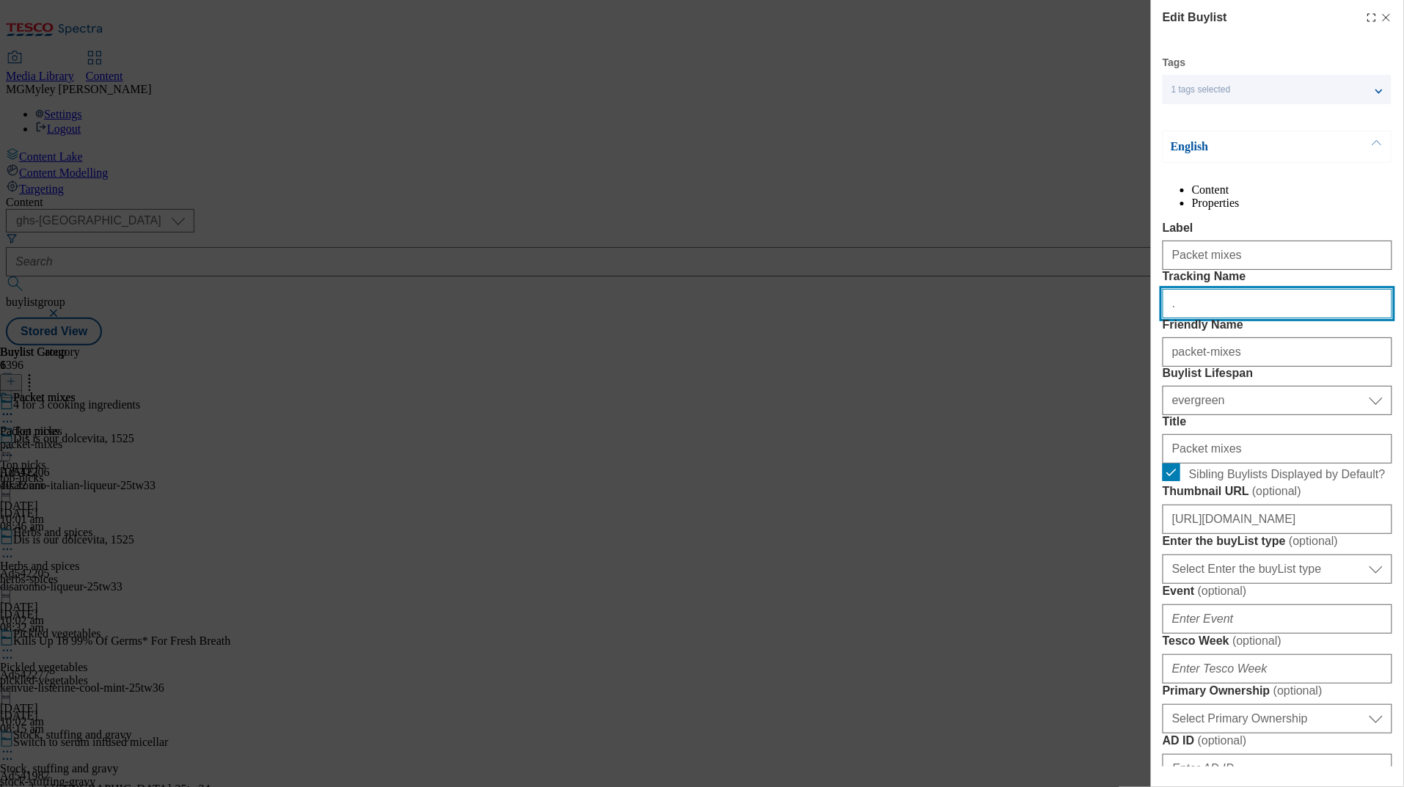
click at [1208, 318] on input "." at bounding box center [1278, 303] width 230 height 29
paste input "cooking_ingredients_packet"
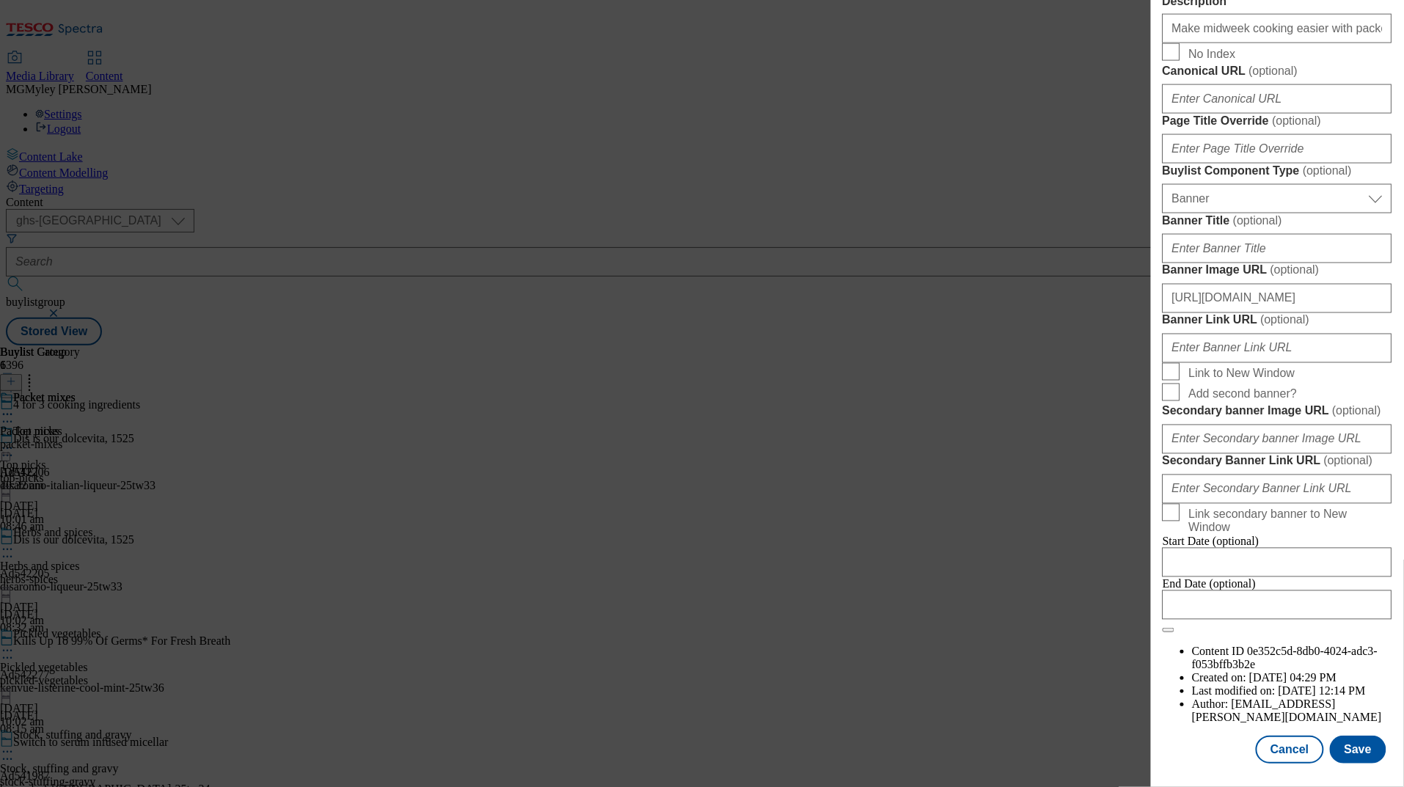
scroll to position [1333, 0]
type input "cooking_ingredients_packet"
click at [1363, 745] on button "Save" at bounding box center [1358, 750] width 56 height 28
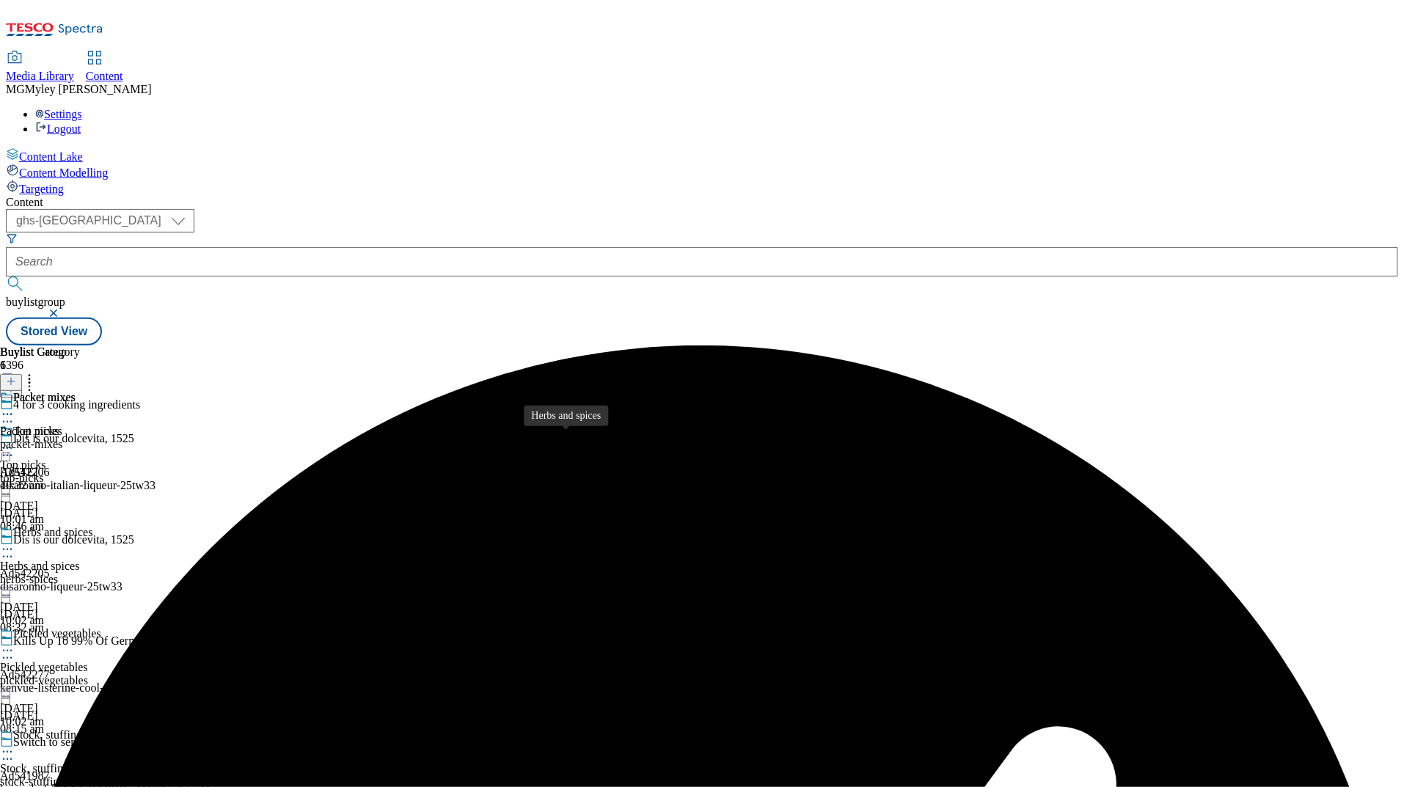
click at [92, 526] on span "Herbs and spices" at bounding box center [52, 534] width 79 height 16
click at [12, 549] on circle at bounding box center [11, 550] width 2 height 2
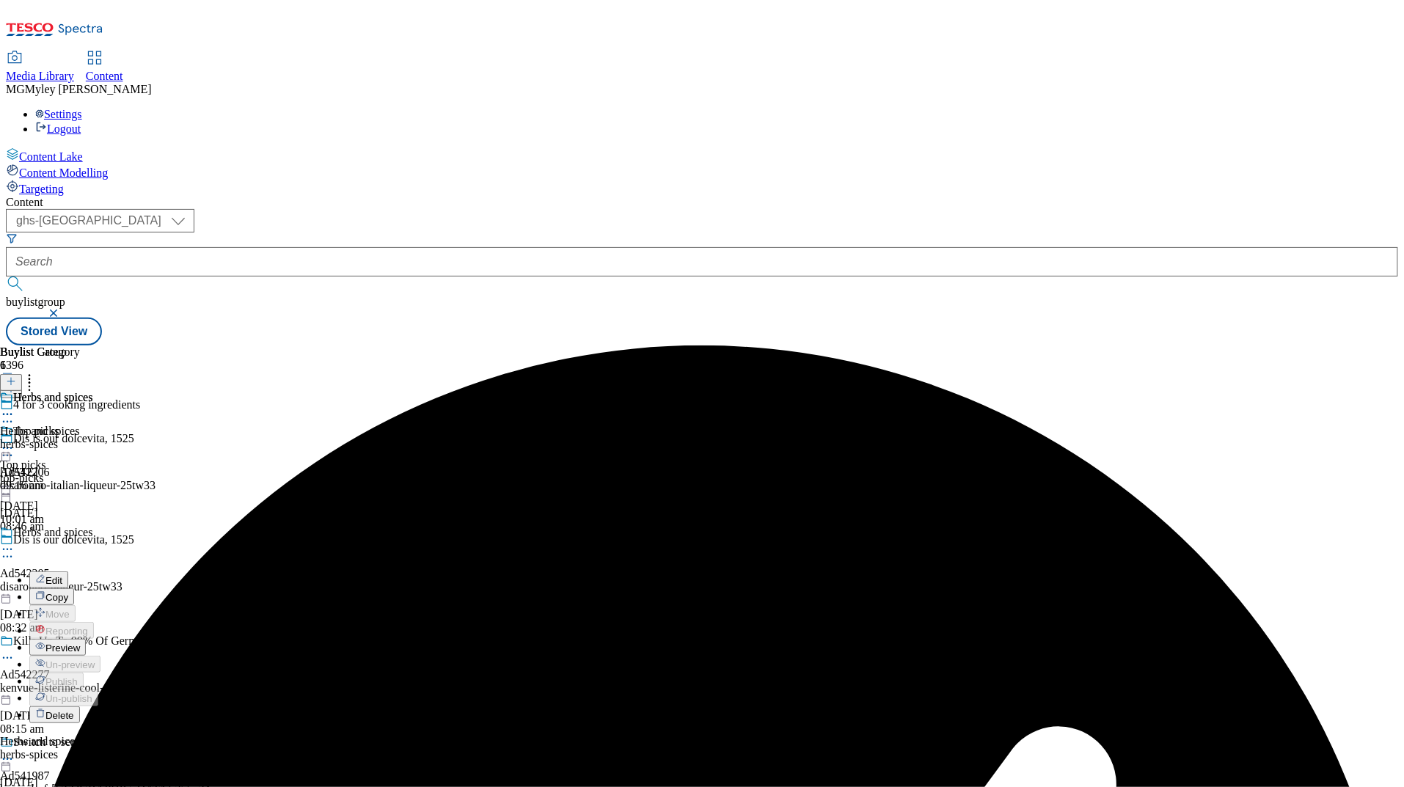
click at [80, 643] on span "Preview" at bounding box center [62, 648] width 34 height 11
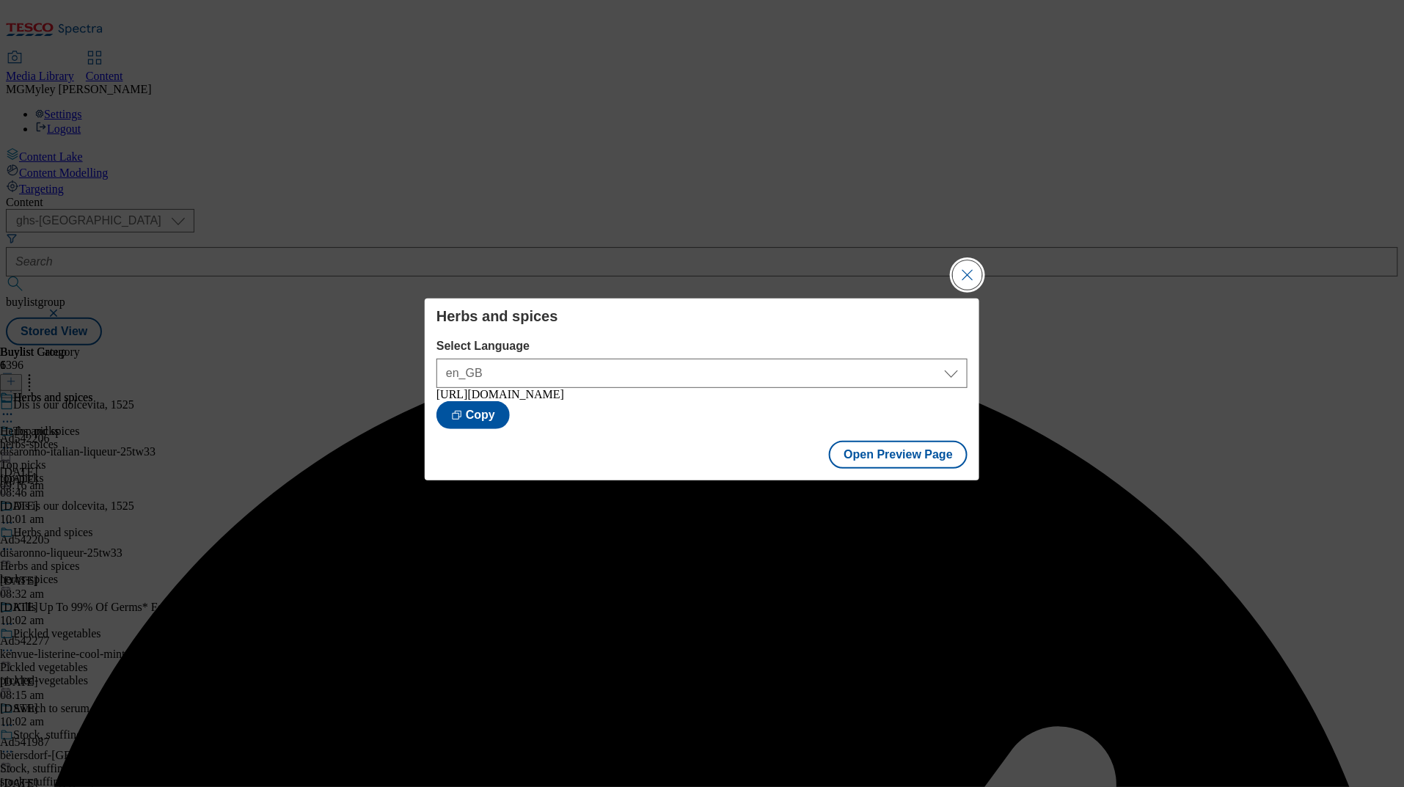
click at [980, 274] on button "Close Modal" at bounding box center [967, 274] width 29 height 29
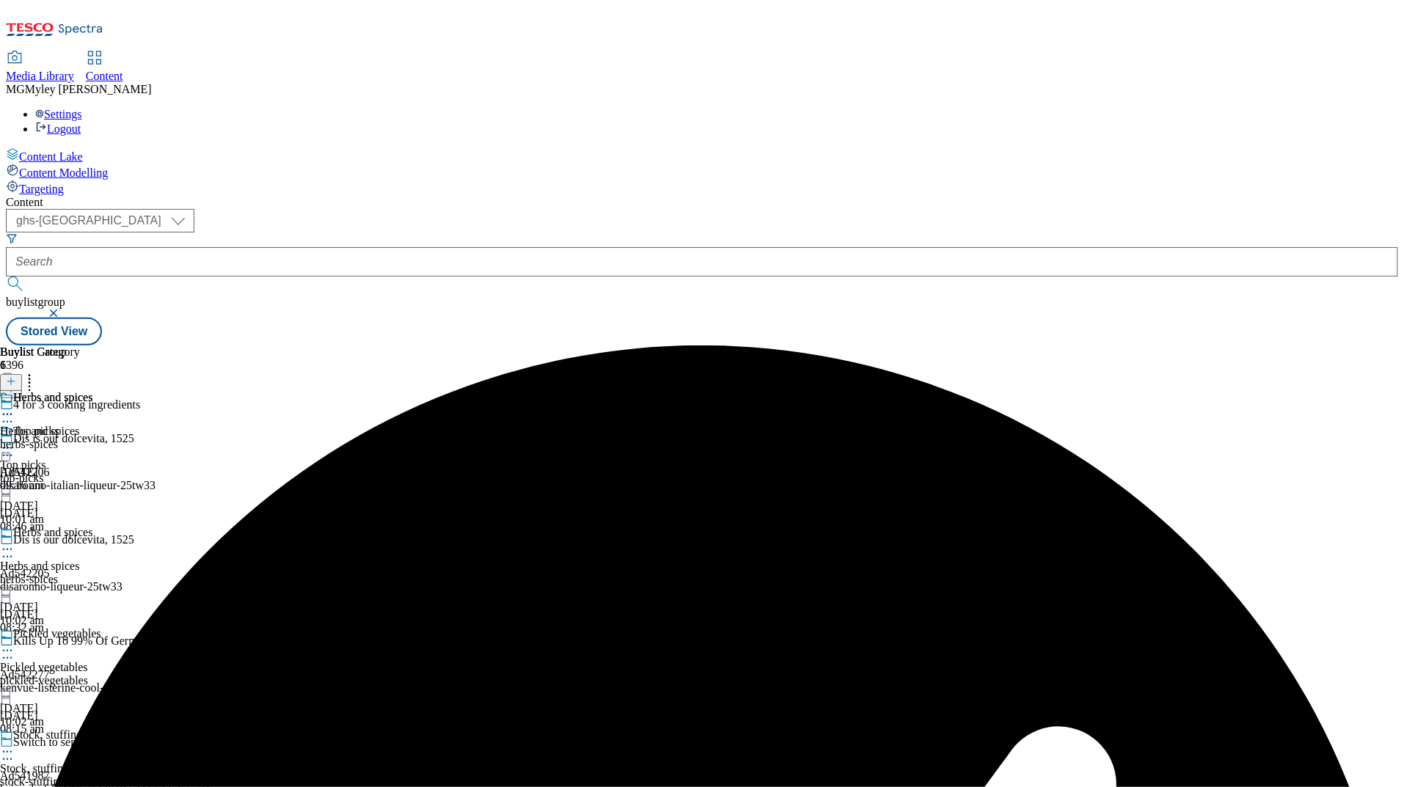
scroll to position [232, 0]
click at [131, 627] on div "Pickled vegetables Pickled vegetables pickled-vegetables 30 Sept 2025 10:02 am" at bounding box center [65, 677] width 131 height 101
click at [131, 674] on div "pickled-vegetables" at bounding box center [65, 680] width 131 height 13
click at [15, 643] on icon at bounding box center [7, 650] width 15 height 15
click at [80, 744] on span "Preview" at bounding box center [62, 749] width 34 height 11
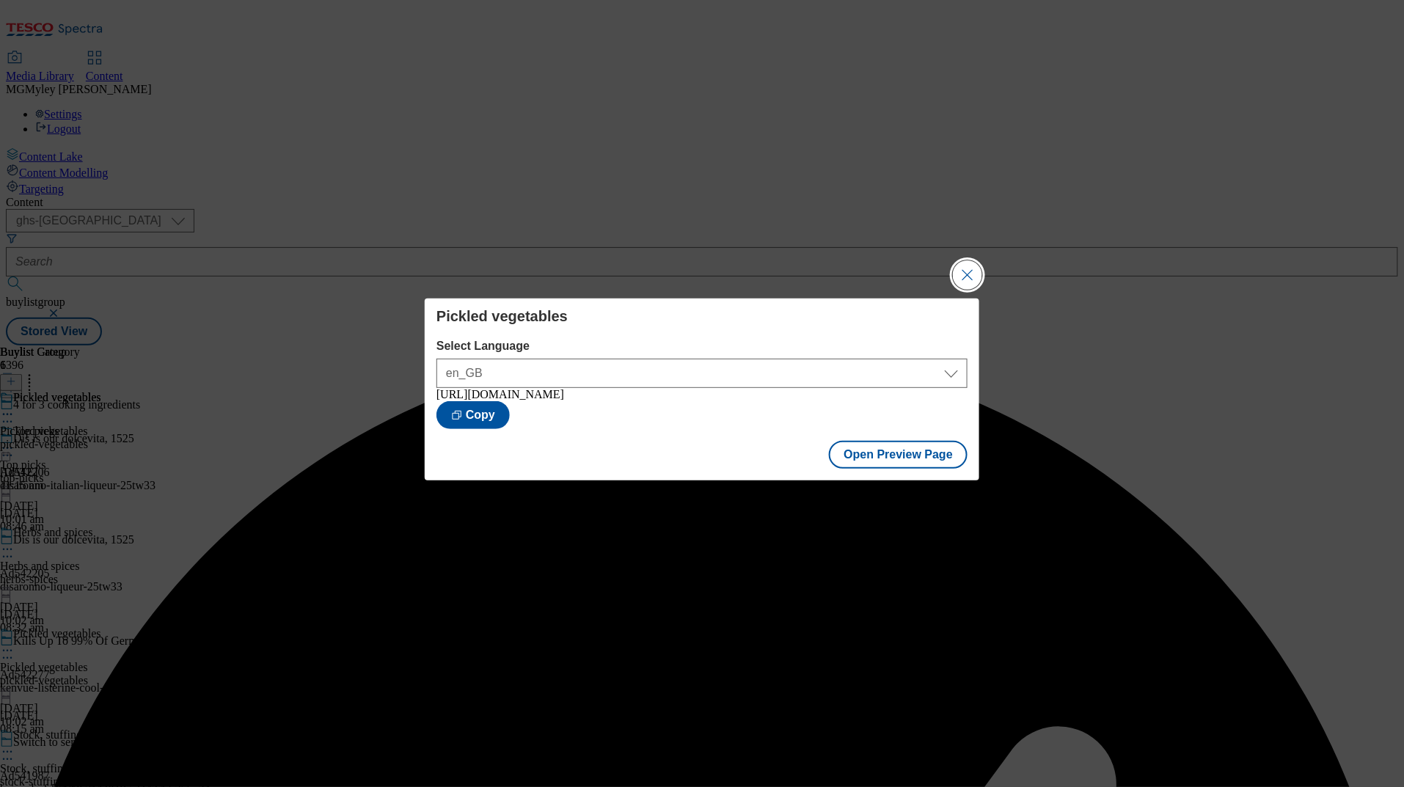
click at [976, 264] on button "Close Modal" at bounding box center [967, 274] width 29 height 29
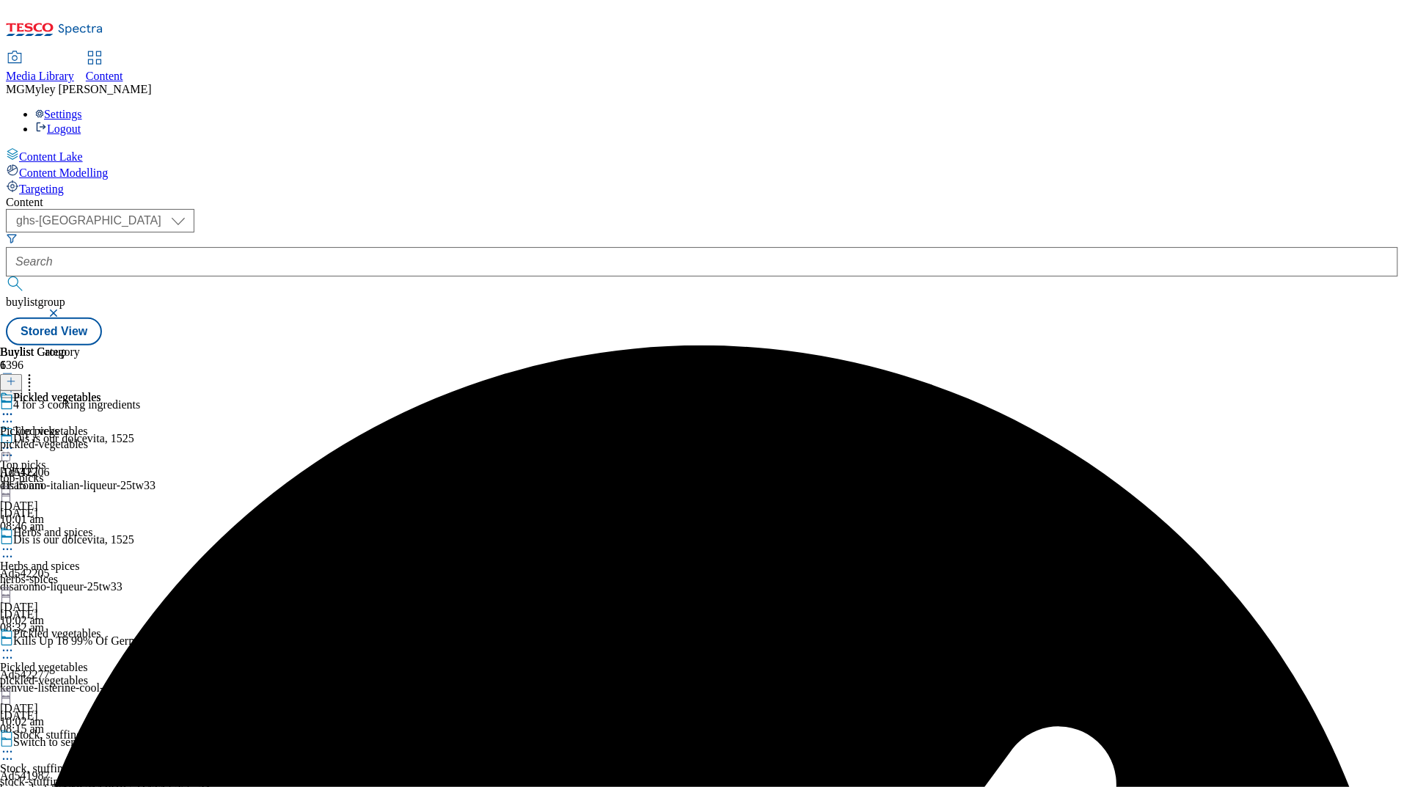
scroll to position [277, 0]
click at [131, 728] on div "Stock, stuffing and gravy Stock, stuffing and gravy stock-stuffing-gravy 30 Sep…" at bounding box center [65, 778] width 131 height 101
click at [15, 744] on icon at bounding box center [7, 751] width 15 height 15
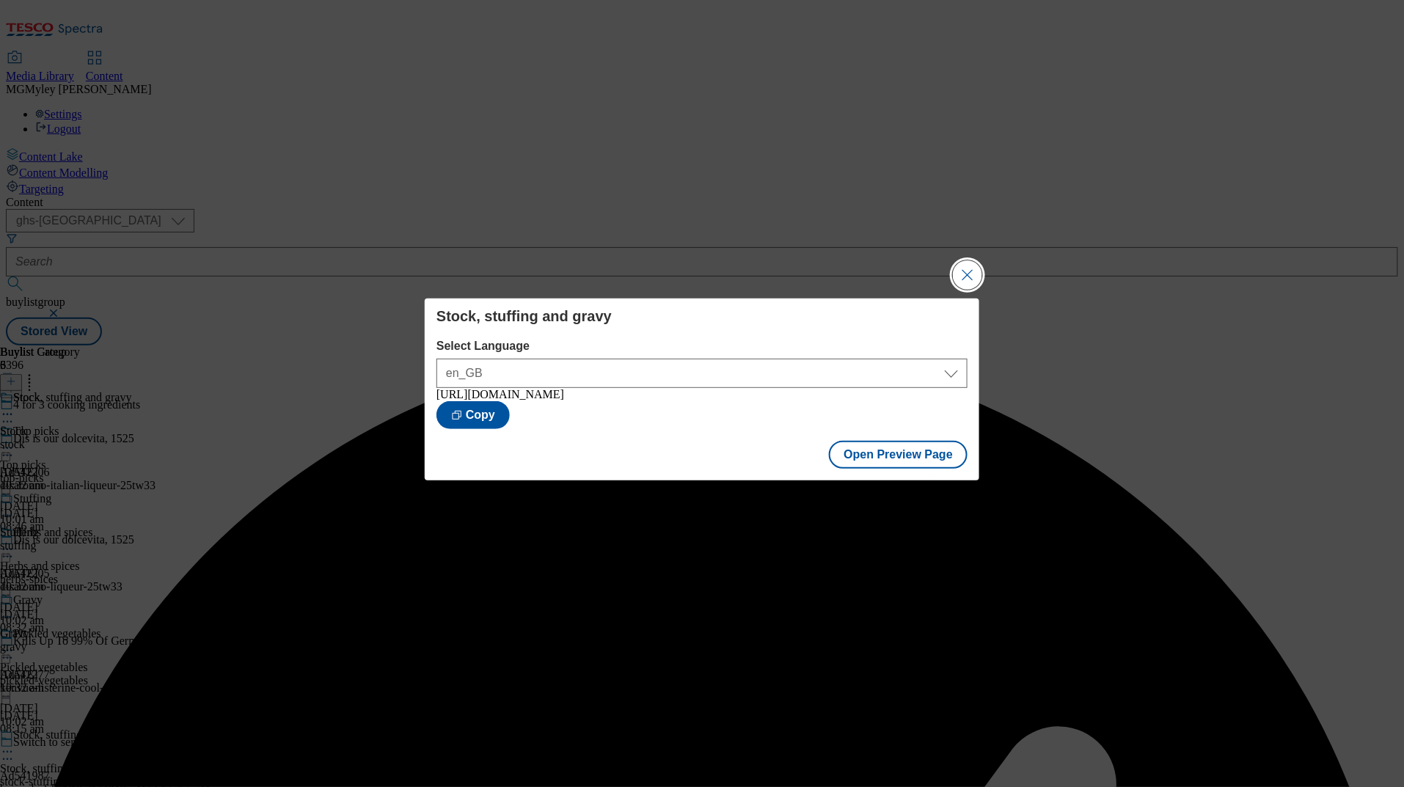
click at [970, 277] on button "Close Modal" at bounding box center [967, 274] width 29 height 29
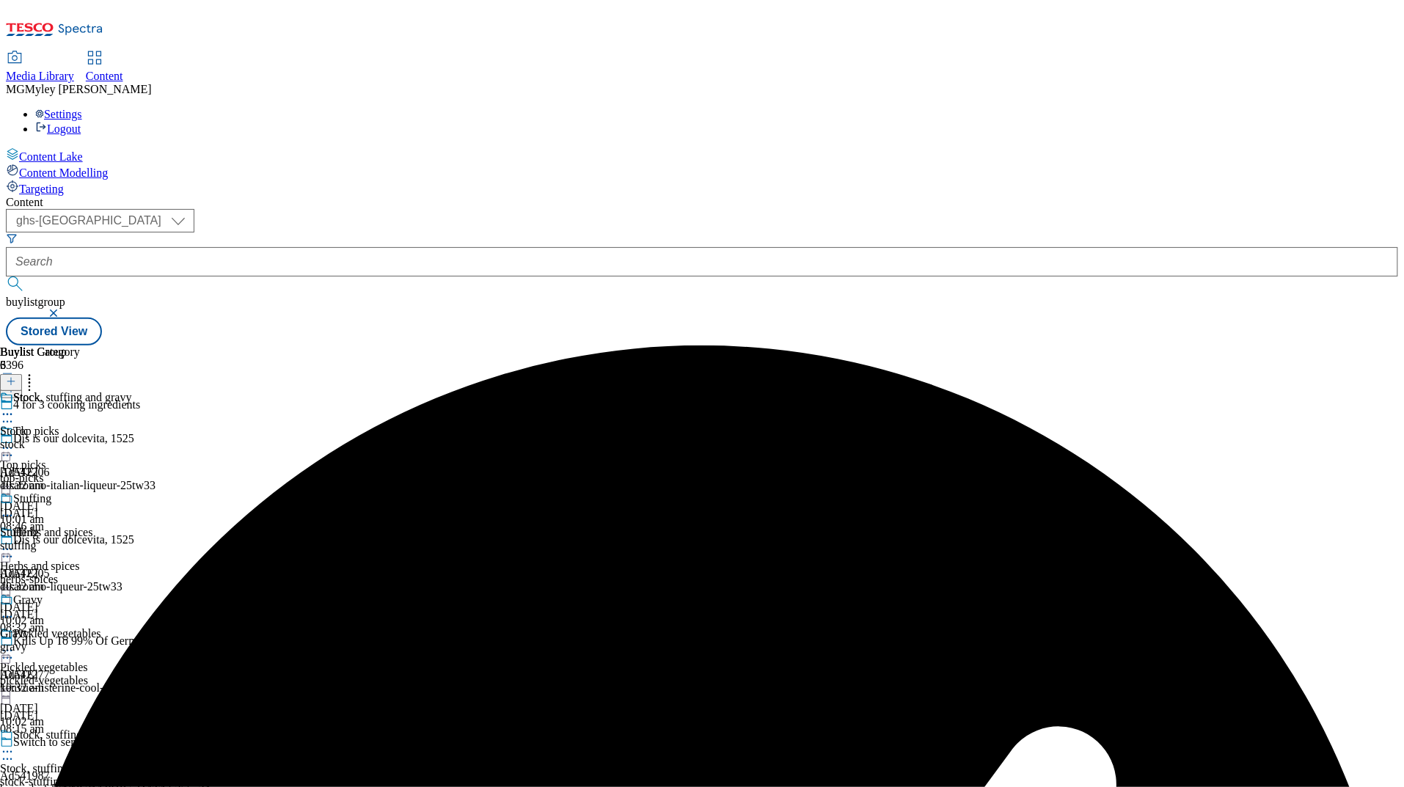
scroll to position [444, 0]
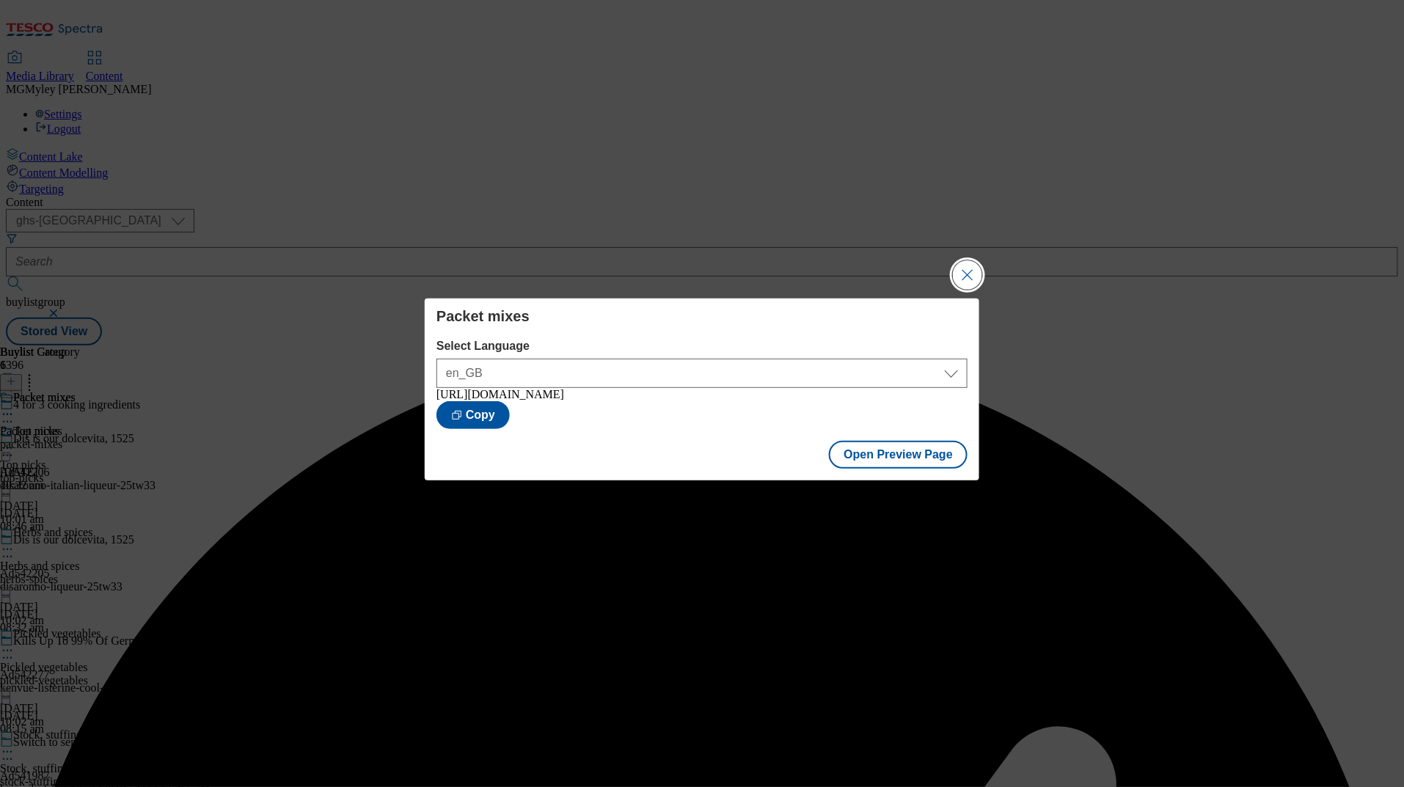
click at [973, 278] on button "Close Modal" at bounding box center [967, 274] width 29 height 29
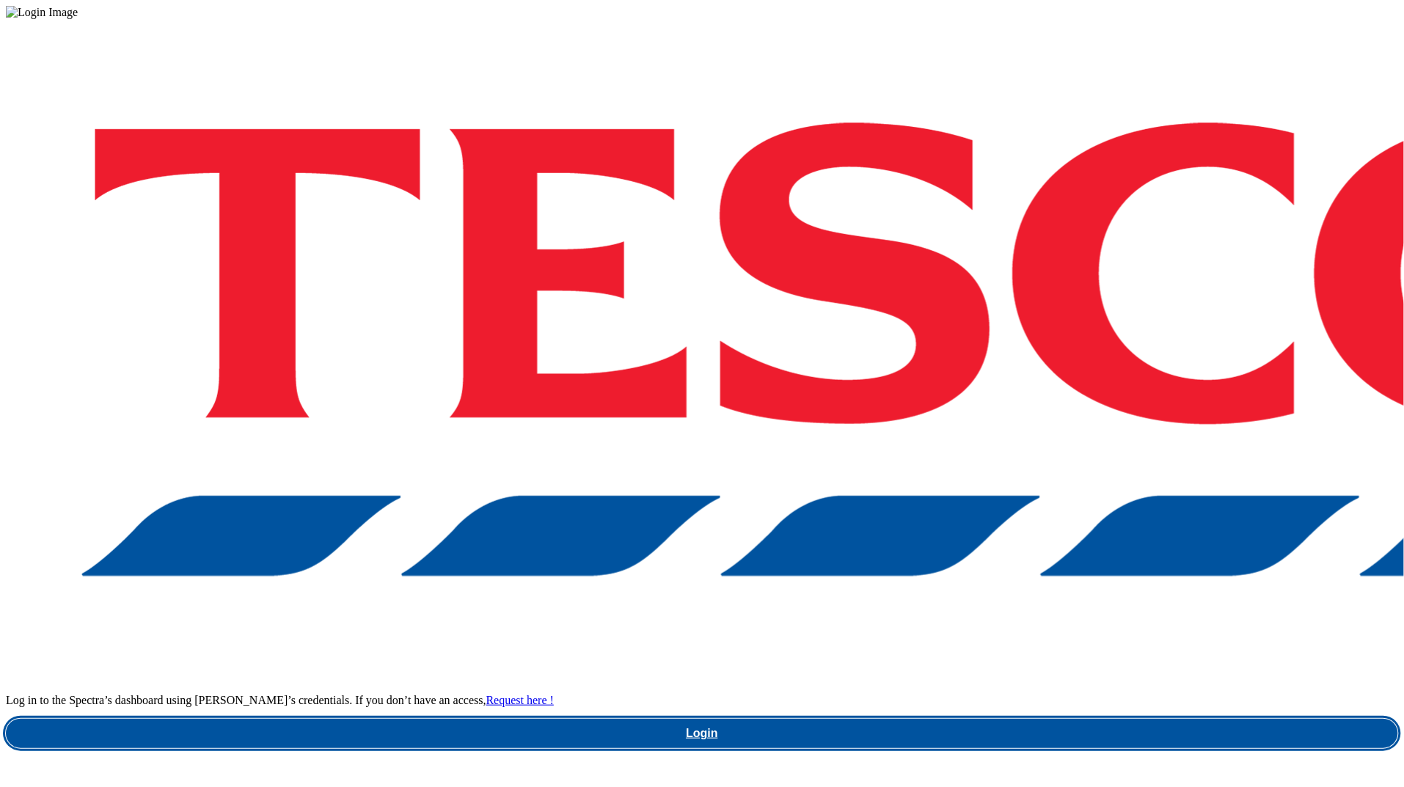
click at [1022, 719] on link "Login" at bounding box center [702, 733] width 1392 height 29
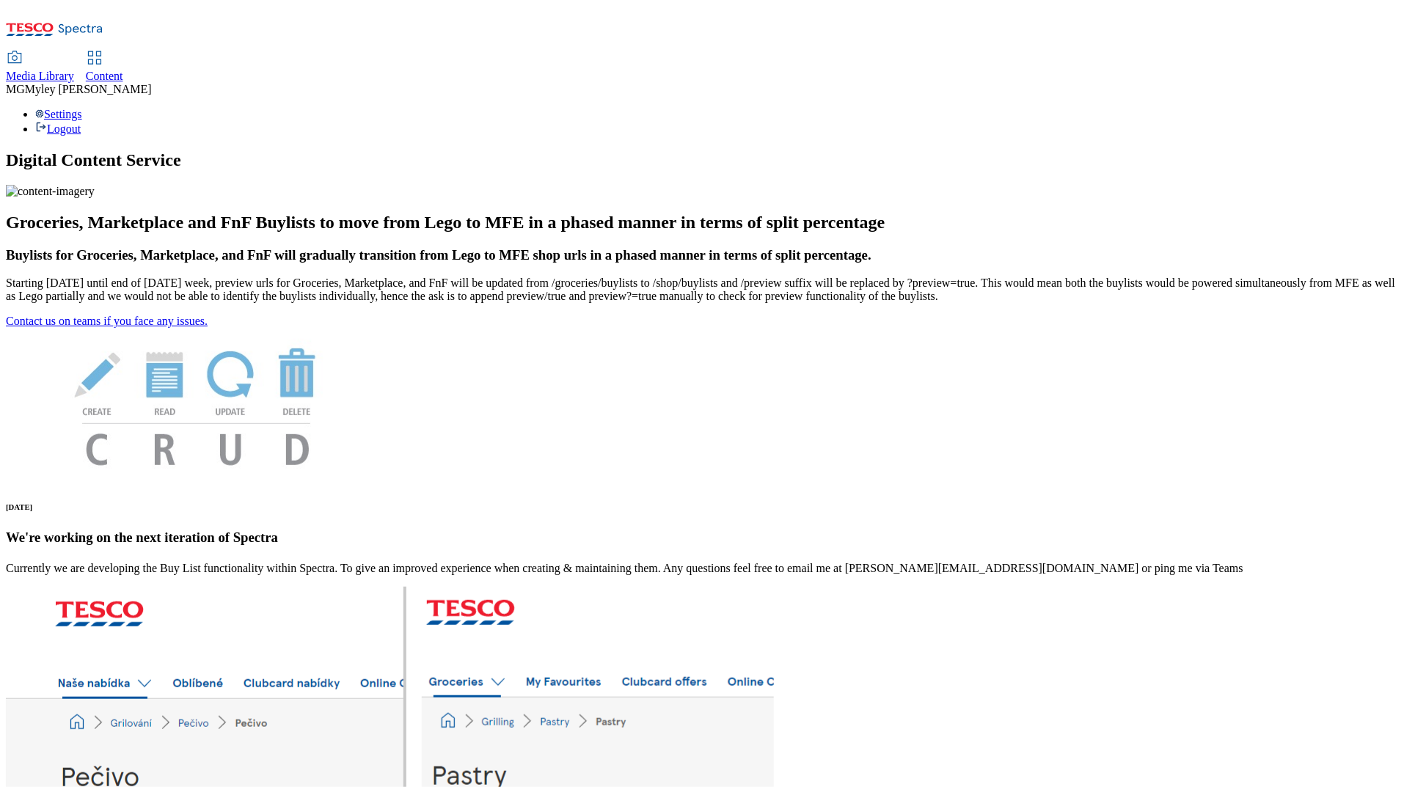
click at [74, 70] on span "Media Library" at bounding box center [40, 76] width 68 height 12
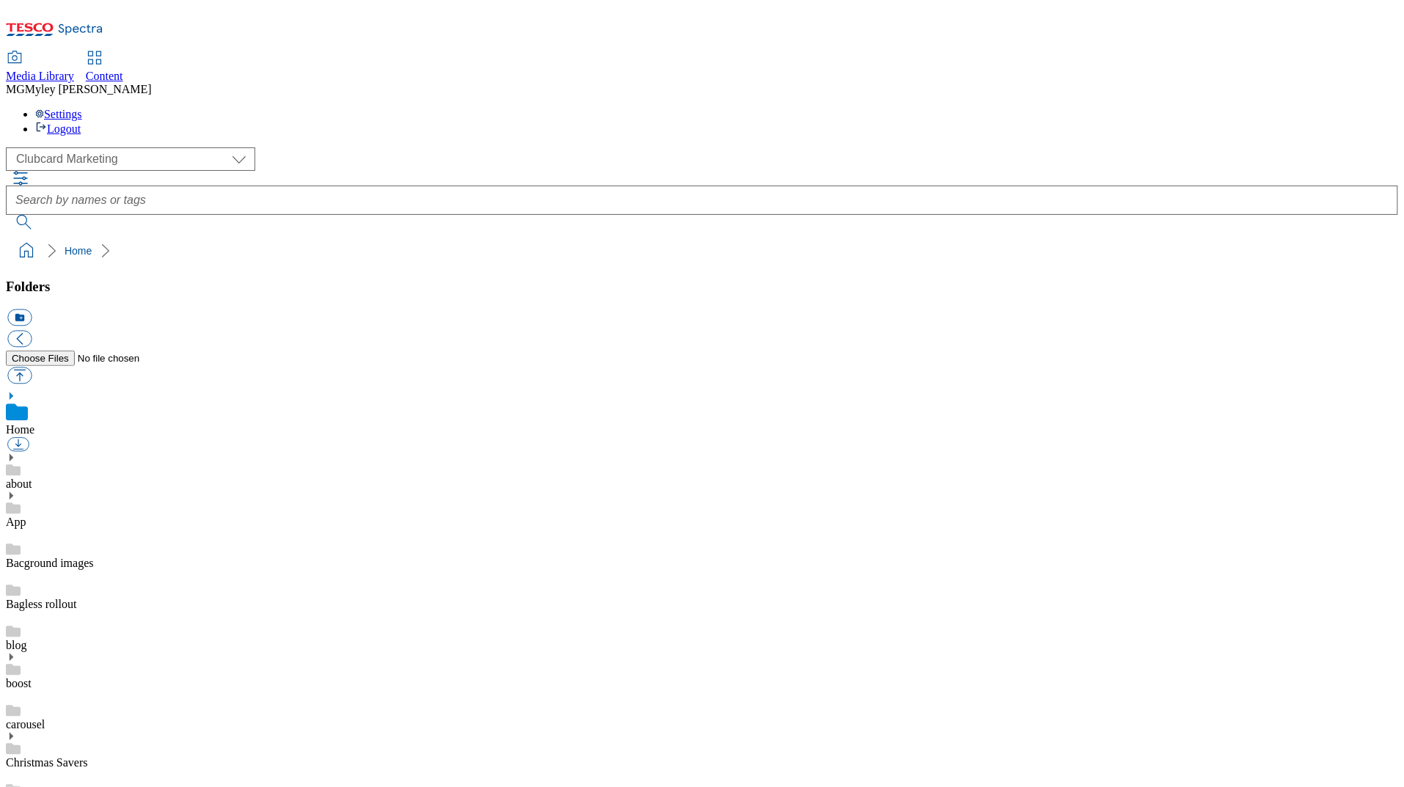
scroll to position [1, 0]
click at [69, 147] on div "( optional ) Clubcard Marketing Dotcom UK GHS Marketing UK GHS ROI iGHS Marketi…" at bounding box center [702, 158] width 1392 height 23
click at [77, 147] on select "Clubcard Marketing Dotcom UK GHS Marketing UK GHS ROI iGHS Marketing CE MCA CZ …" at bounding box center [130, 158] width 249 height 23
select select "flare-ghs-mktg"
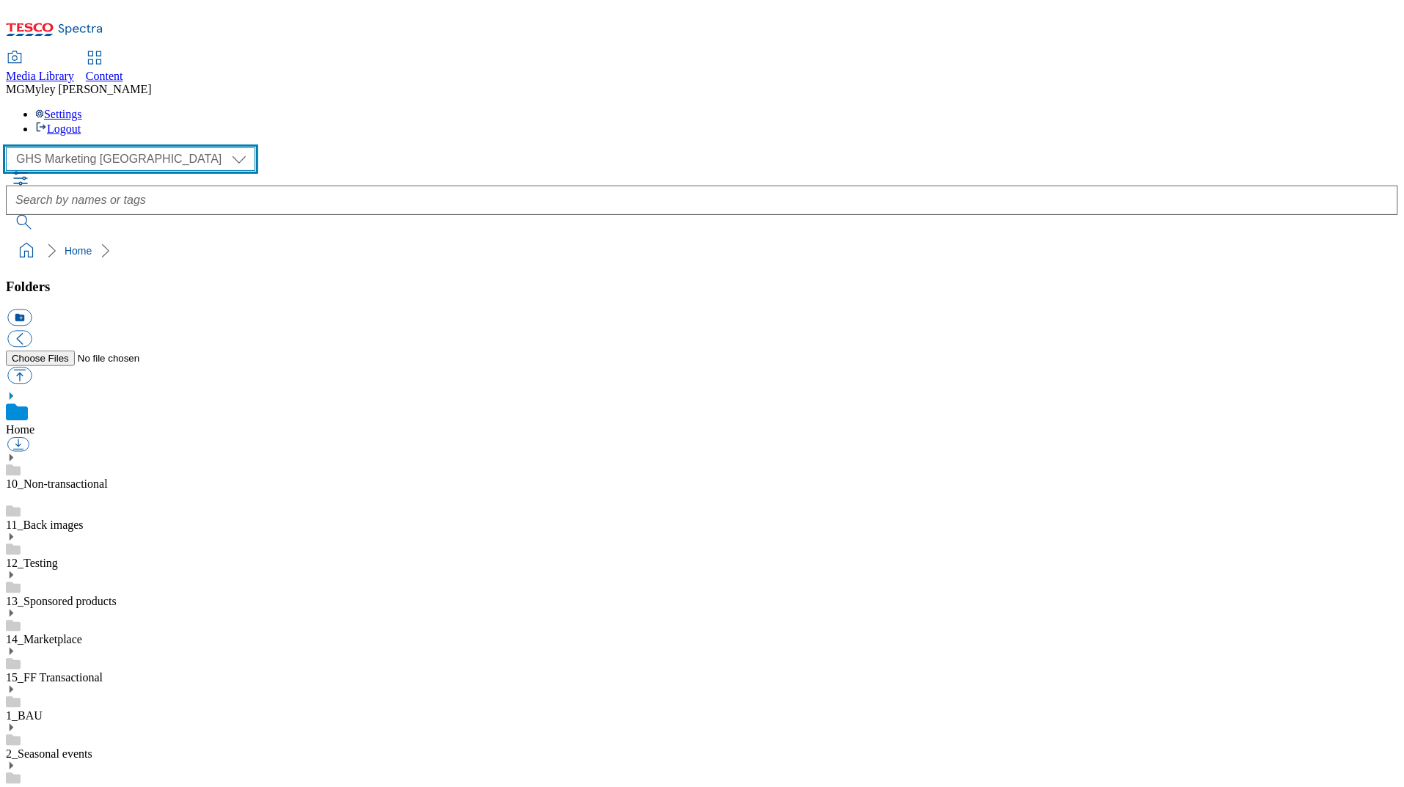
scroll to position [623, 0]
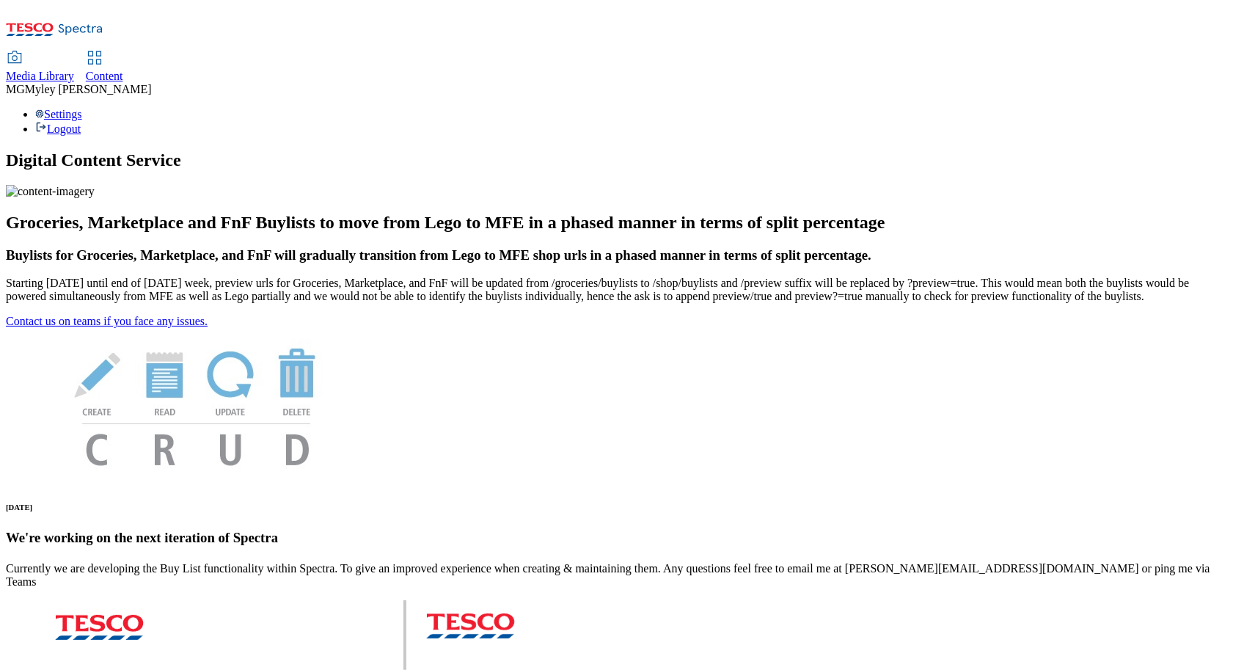
click at [123, 70] on span "Content" at bounding box center [104, 76] width 37 height 12
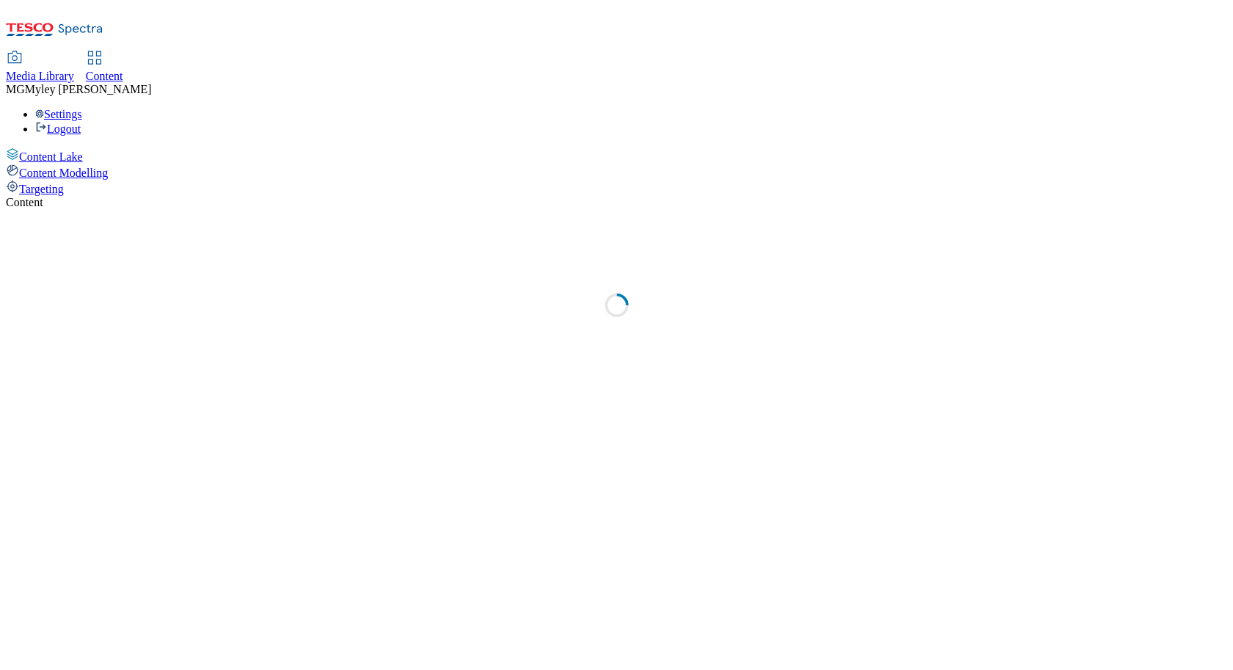
select select "ghs-[GEOGRAPHIC_DATA]"
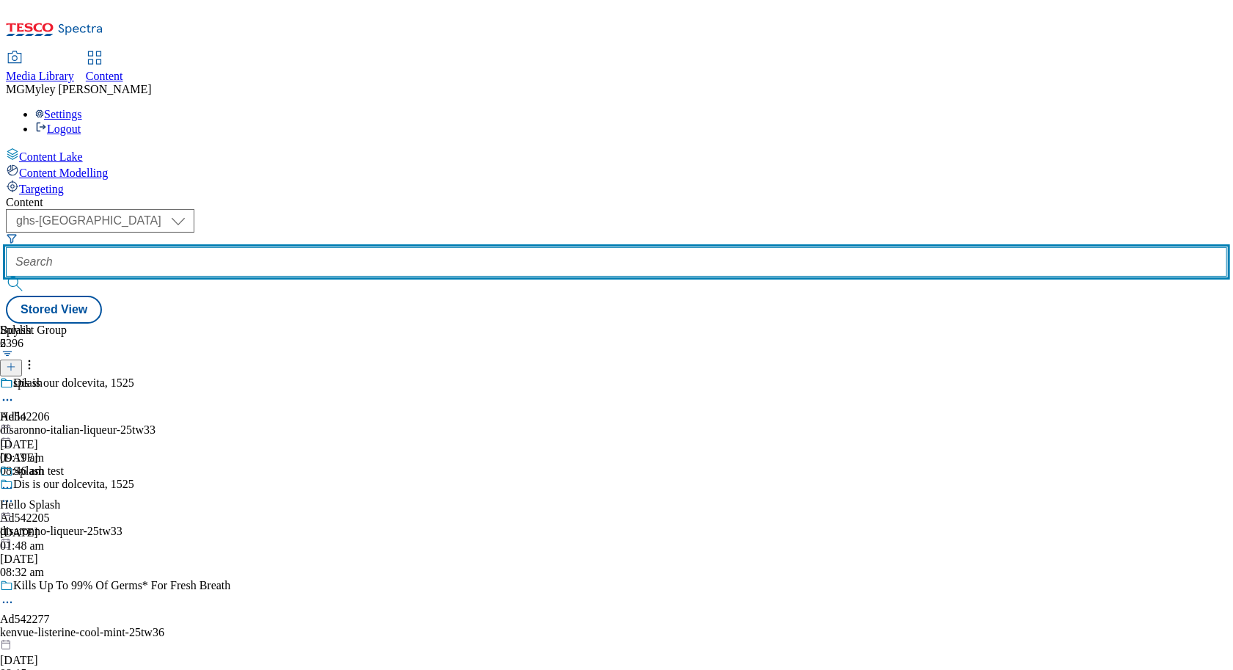
click at [348, 247] on input "text" at bounding box center [616, 261] width 1221 height 29
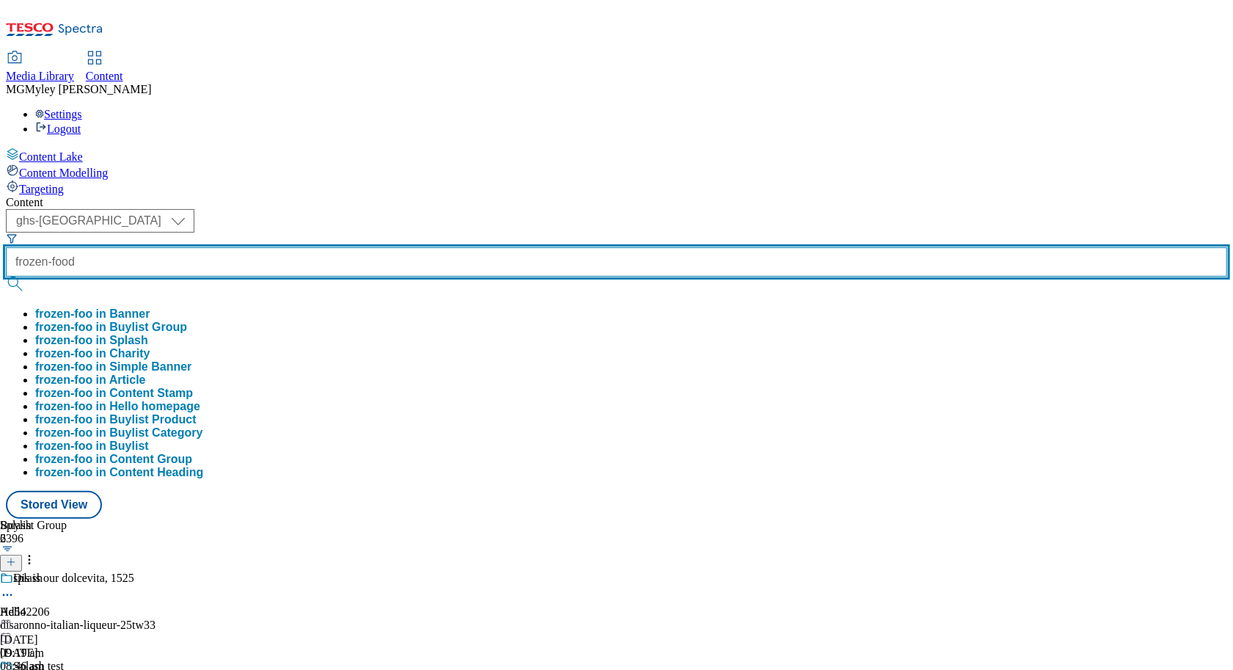
type input "frozen-food"
click at [6, 277] on button "submit" at bounding box center [16, 284] width 21 height 15
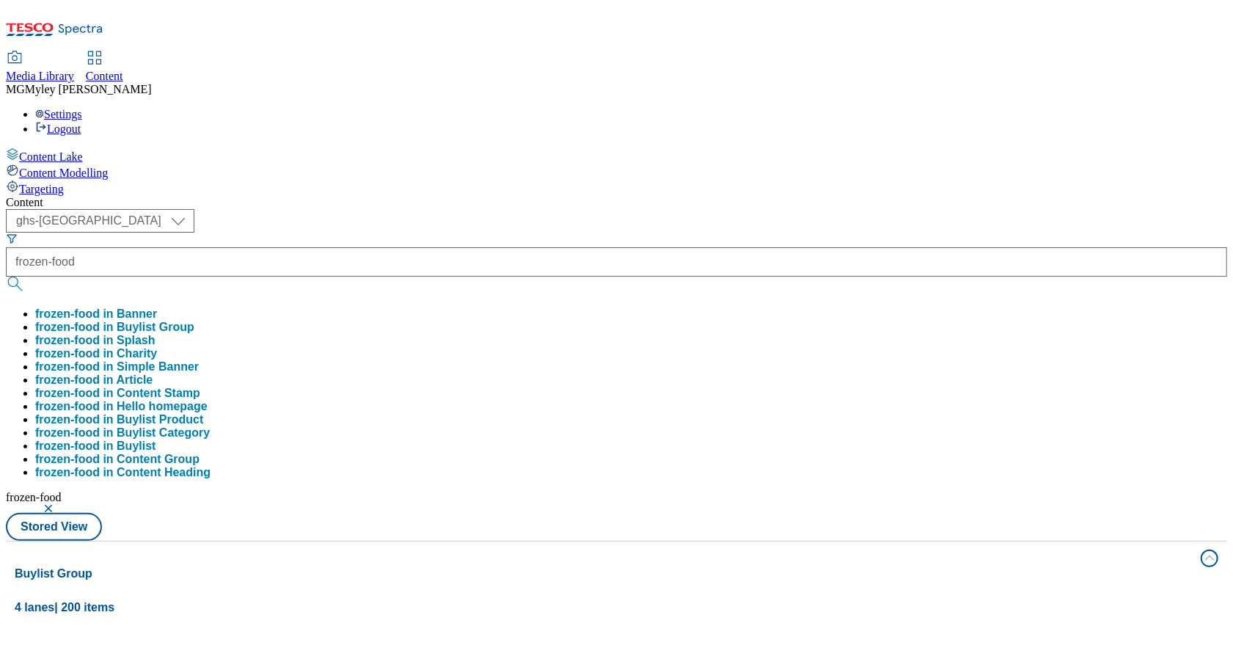
click at [549, 52] on div "Media Library Content MG [PERSON_NAME] [PERSON_NAME] Settings Logout" at bounding box center [616, 94] width 1221 height 84
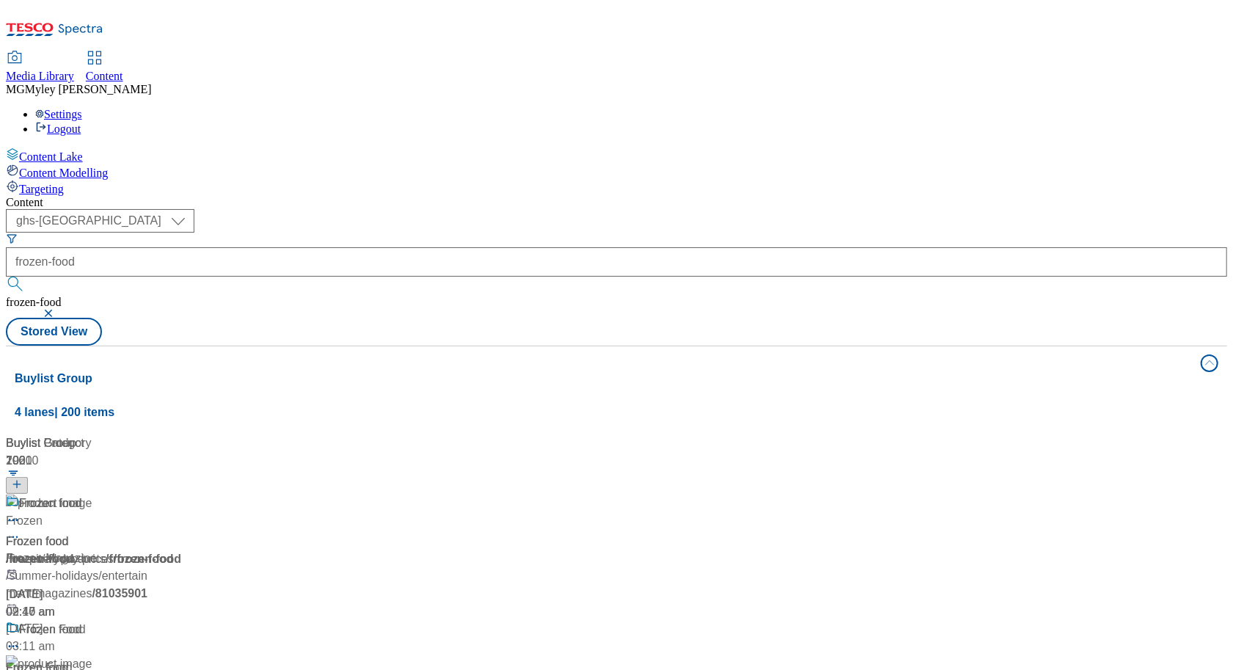
click at [320, 494] on div "Frozen food Frozen food / frozen-food [DATE] 02:47 am" at bounding box center [167, 557] width 323 height 126
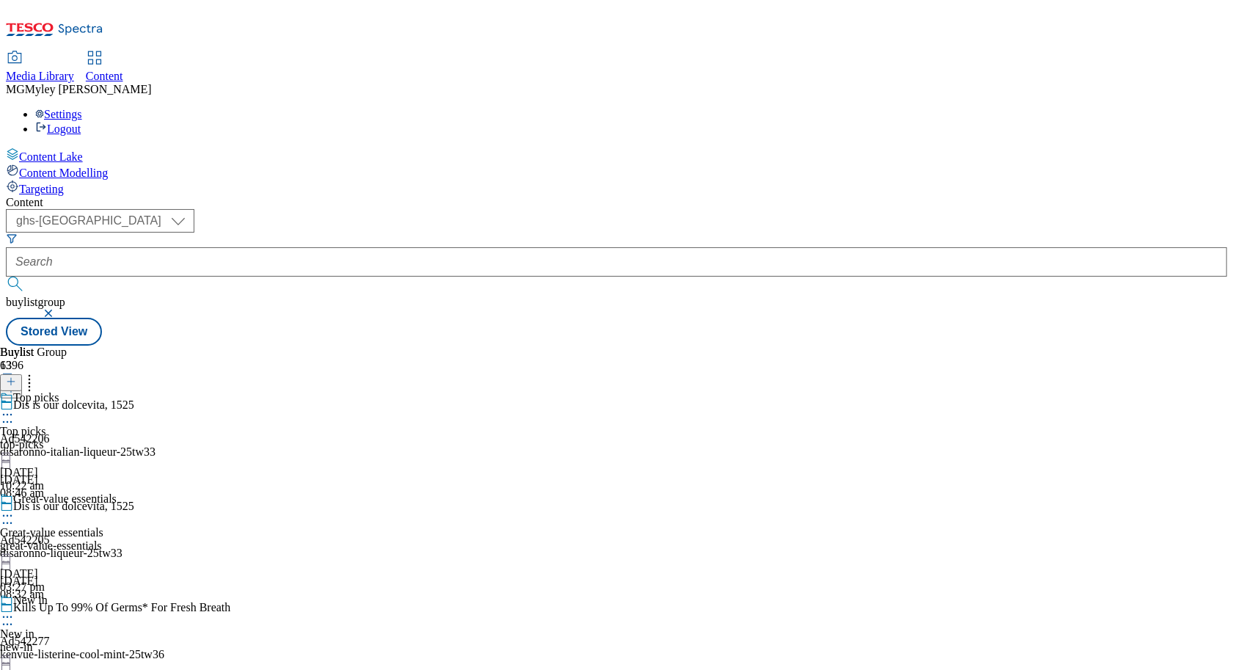
click at [136, 438] on div "top-picks" at bounding box center [68, 444] width 136 height 13
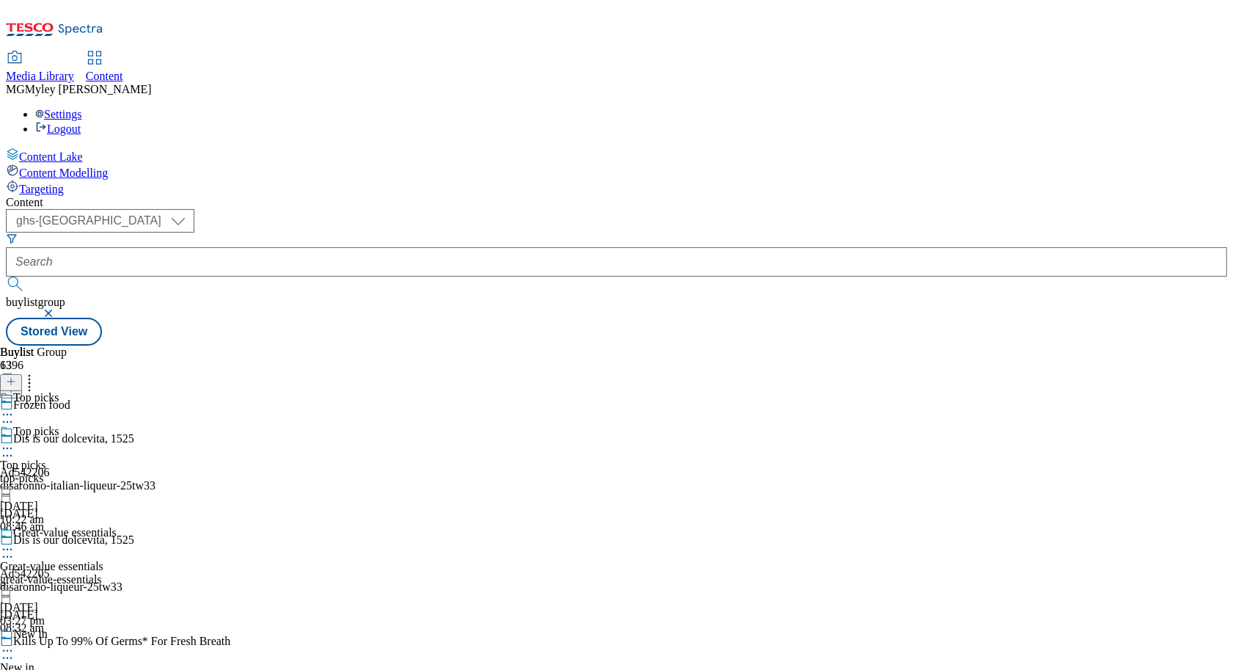
scroll to position [129, 0]
click at [136, 526] on div "Great-value essentials Great-value essentials great-value-essentials [DATE] 03:…" at bounding box center [68, 576] width 136 height 101
click at [15, 542] on icon at bounding box center [7, 549] width 15 height 15
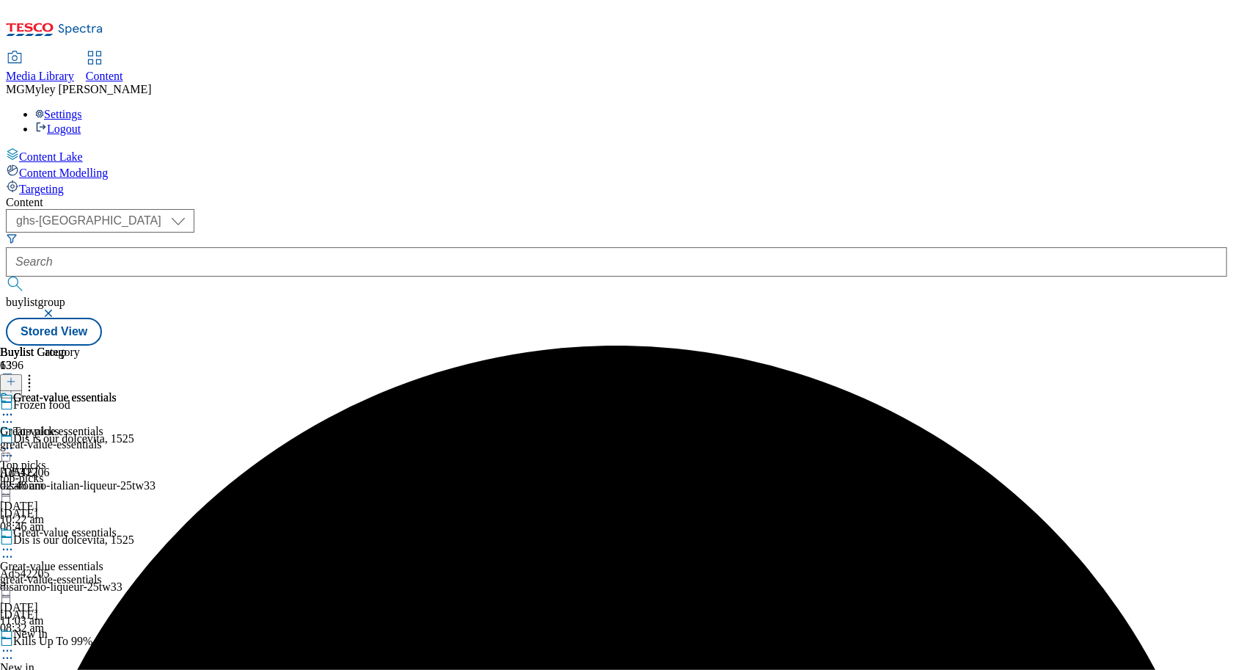
scroll to position [227, 0]
click at [136, 669] on div "new-in" at bounding box center [68, 680] width 136 height 13
click at [15, 643] on icon at bounding box center [7, 650] width 15 height 15
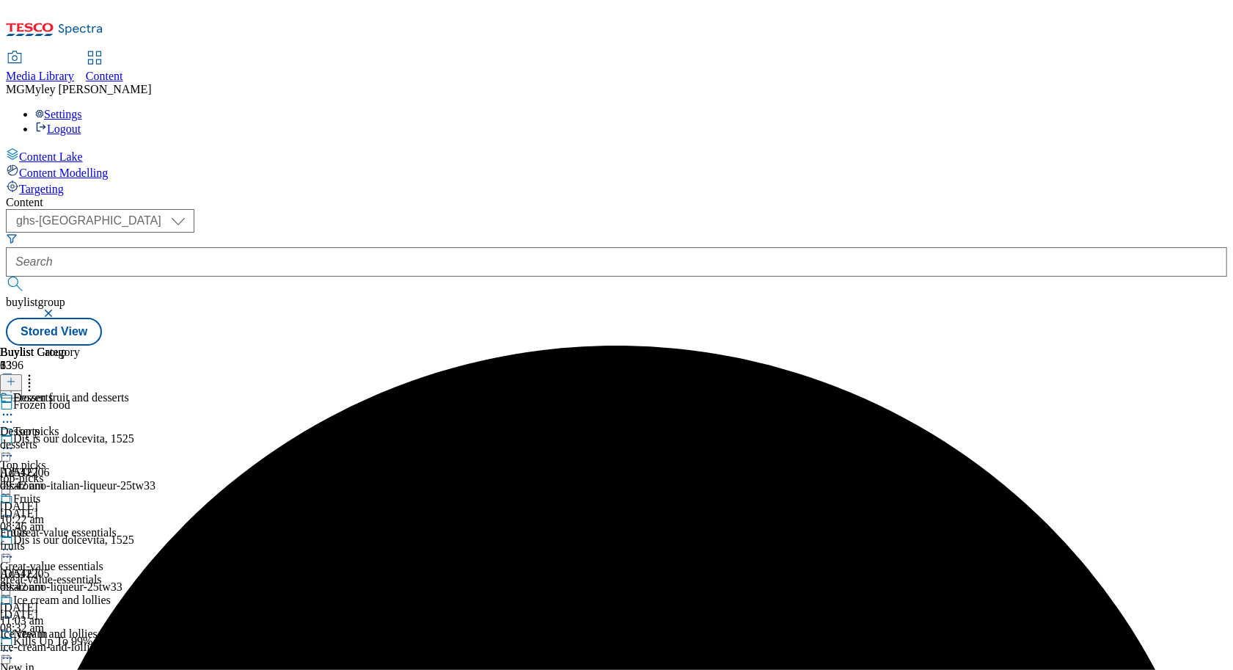
scroll to position [868, 0]
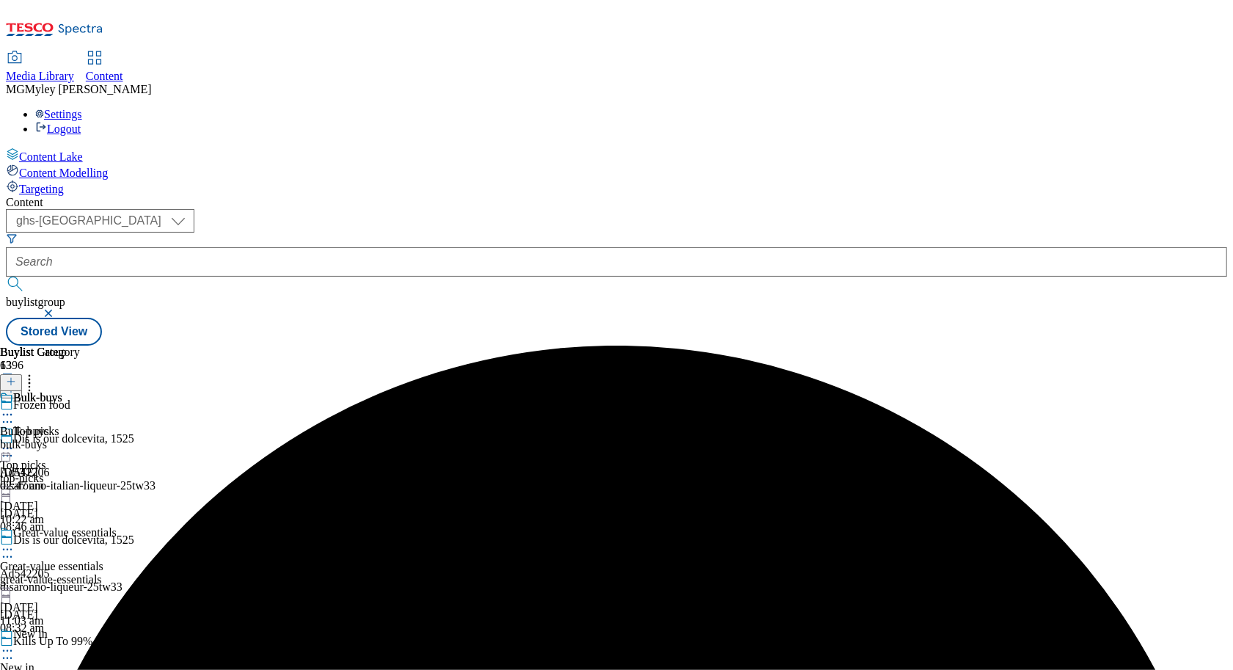
scroll to position [1438, 0]
